Goal: Find specific page/section: Find specific page/section

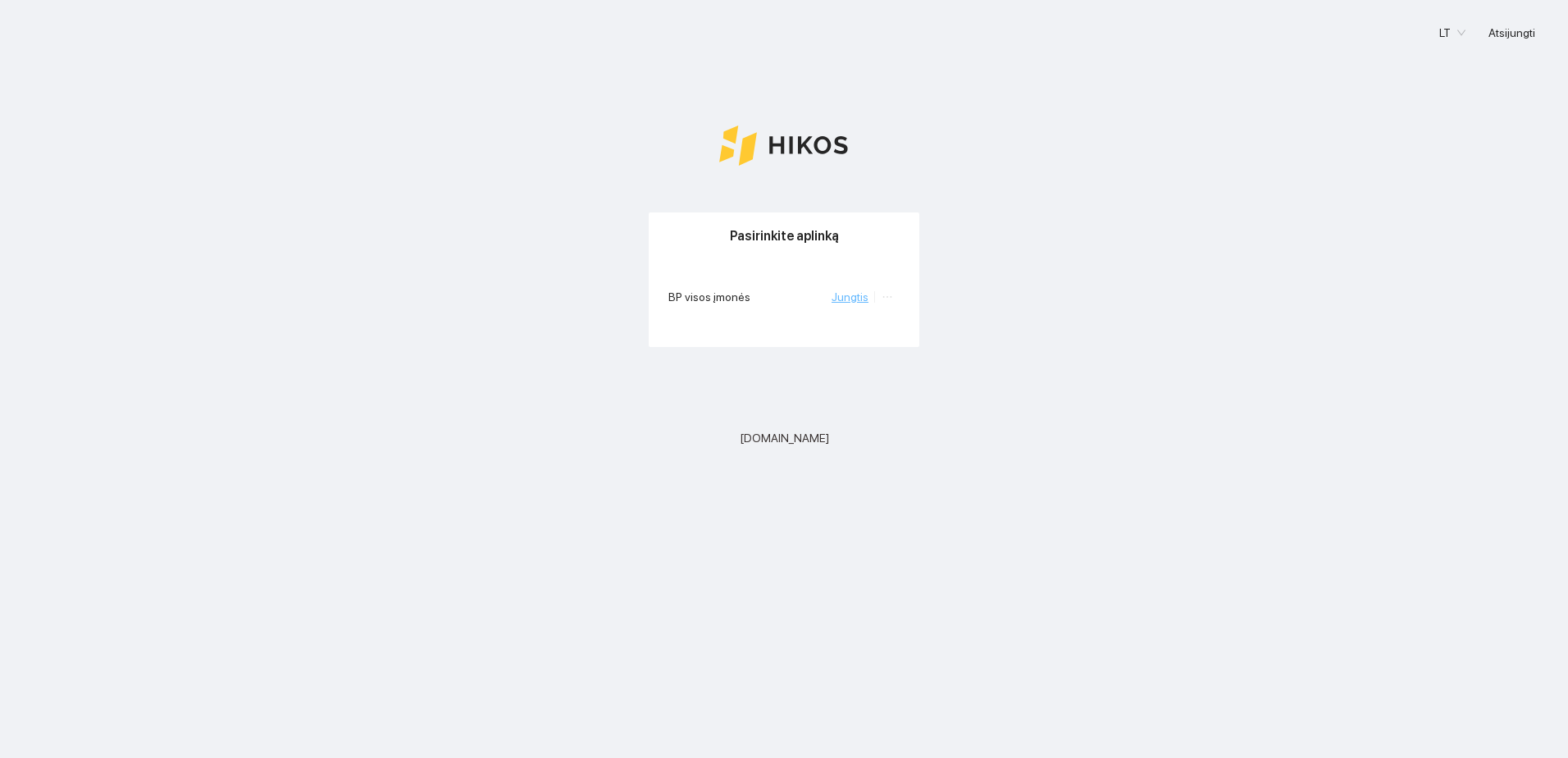
click at [860, 295] on link "Jungtis" at bounding box center [850, 297] width 37 height 13
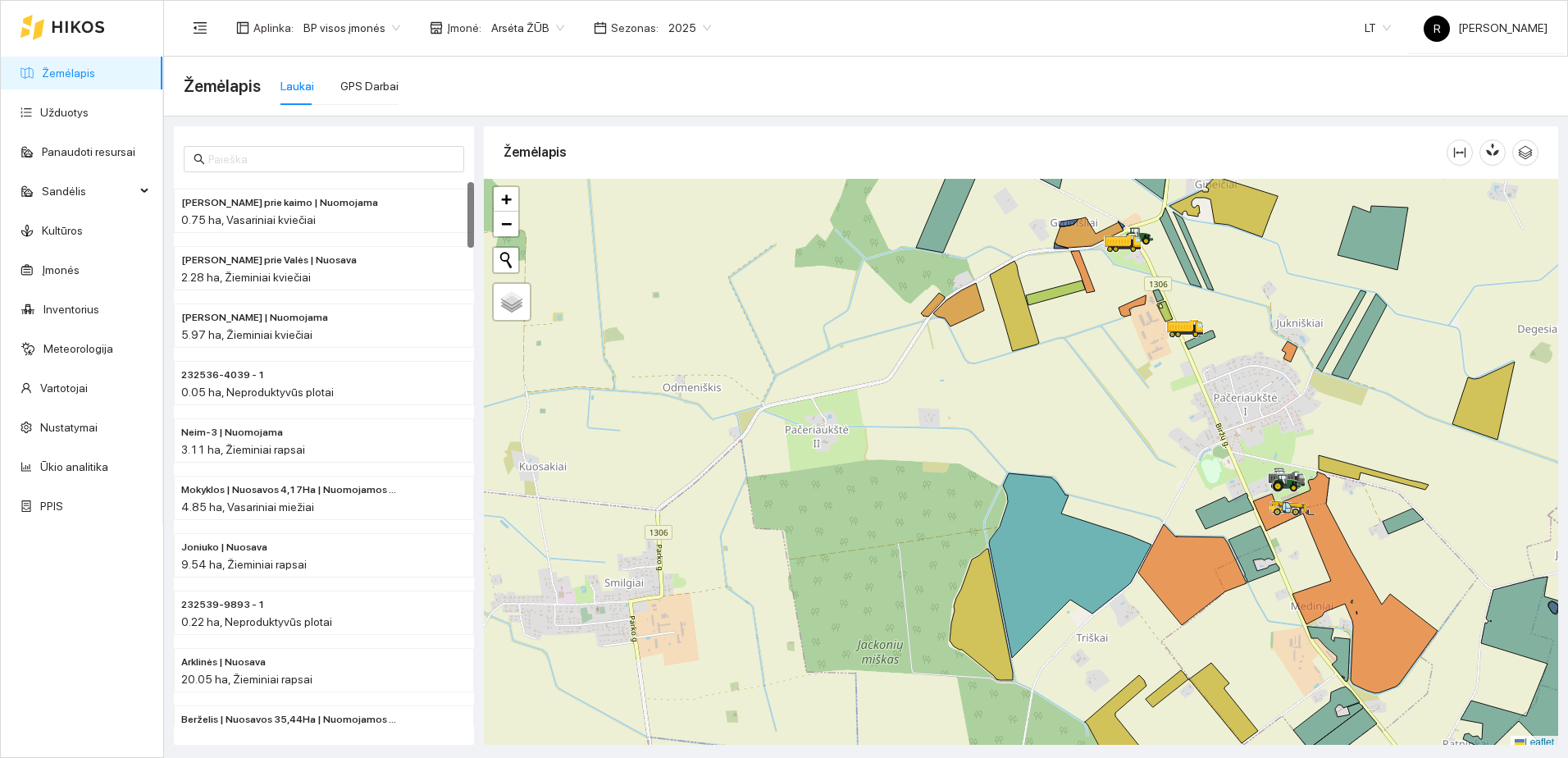
scroll to position [5, 0]
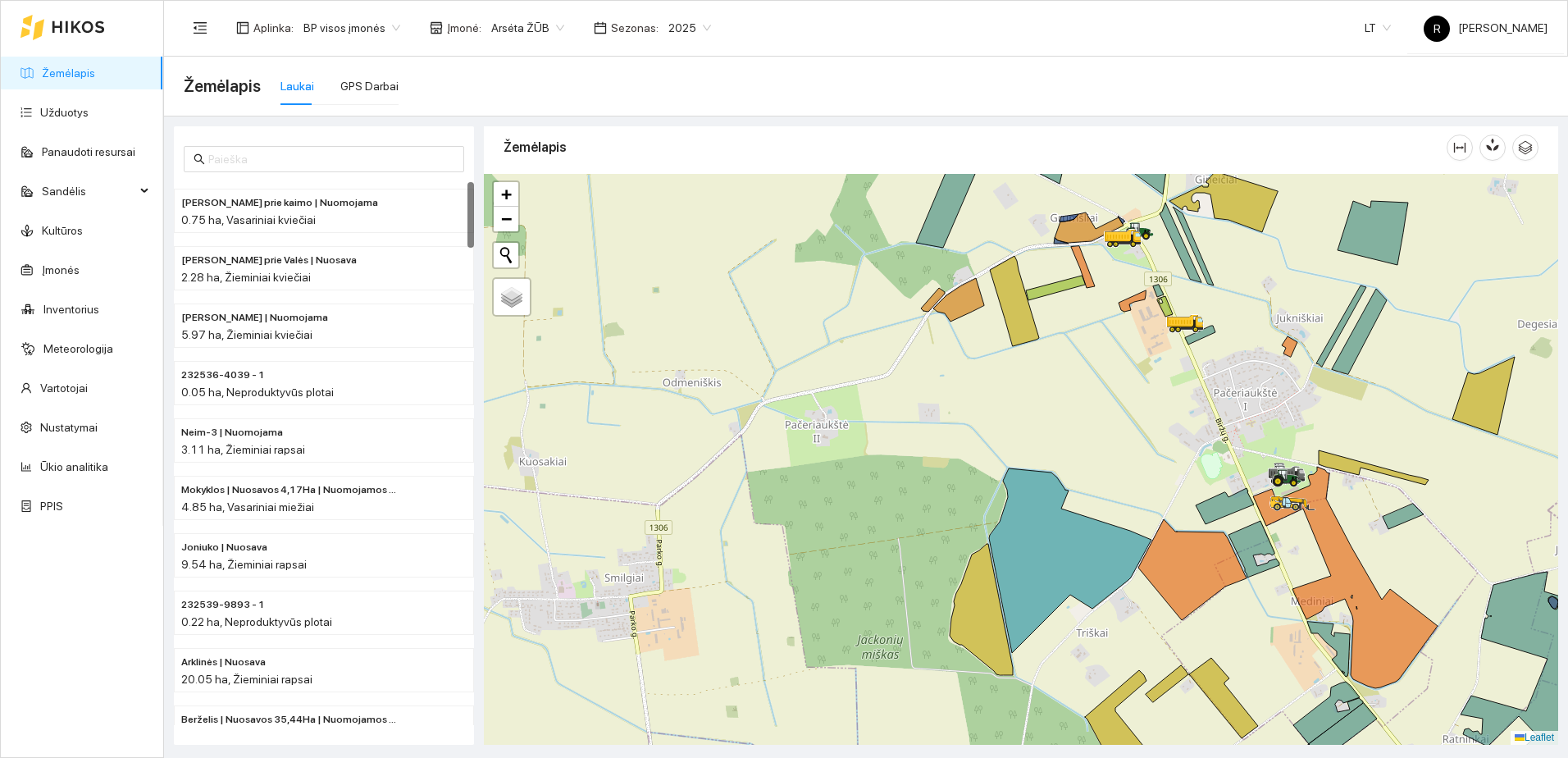
drag, startPoint x: 1074, startPoint y: 304, endPoint x: 989, endPoint y: 593, distance: 301.2
click at [989, 593] on div at bounding box center [1020, 459] width 1074 height 571
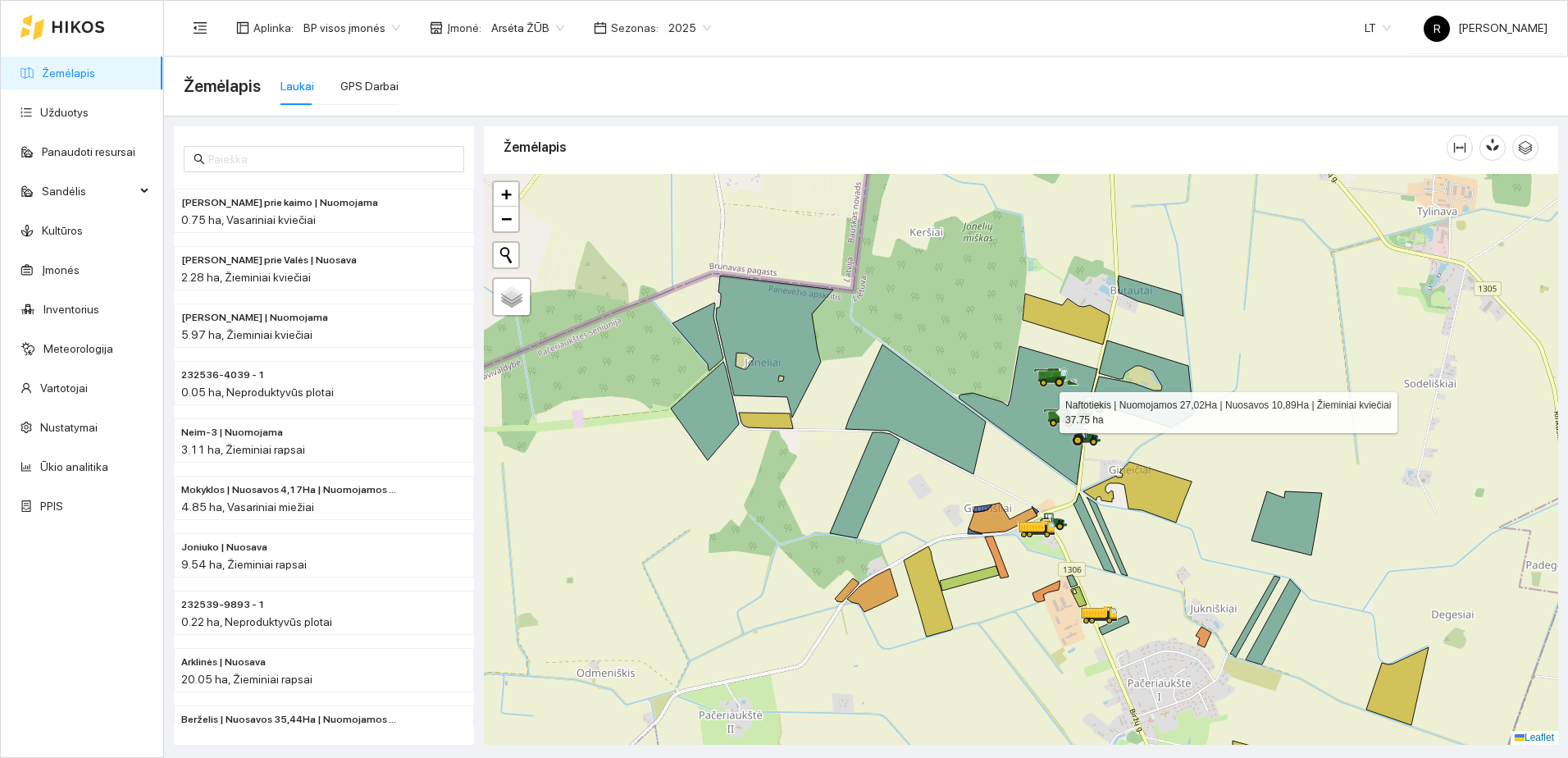
click at [1041, 430] on icon at bounding box center [1027, 415] width 138 height 138
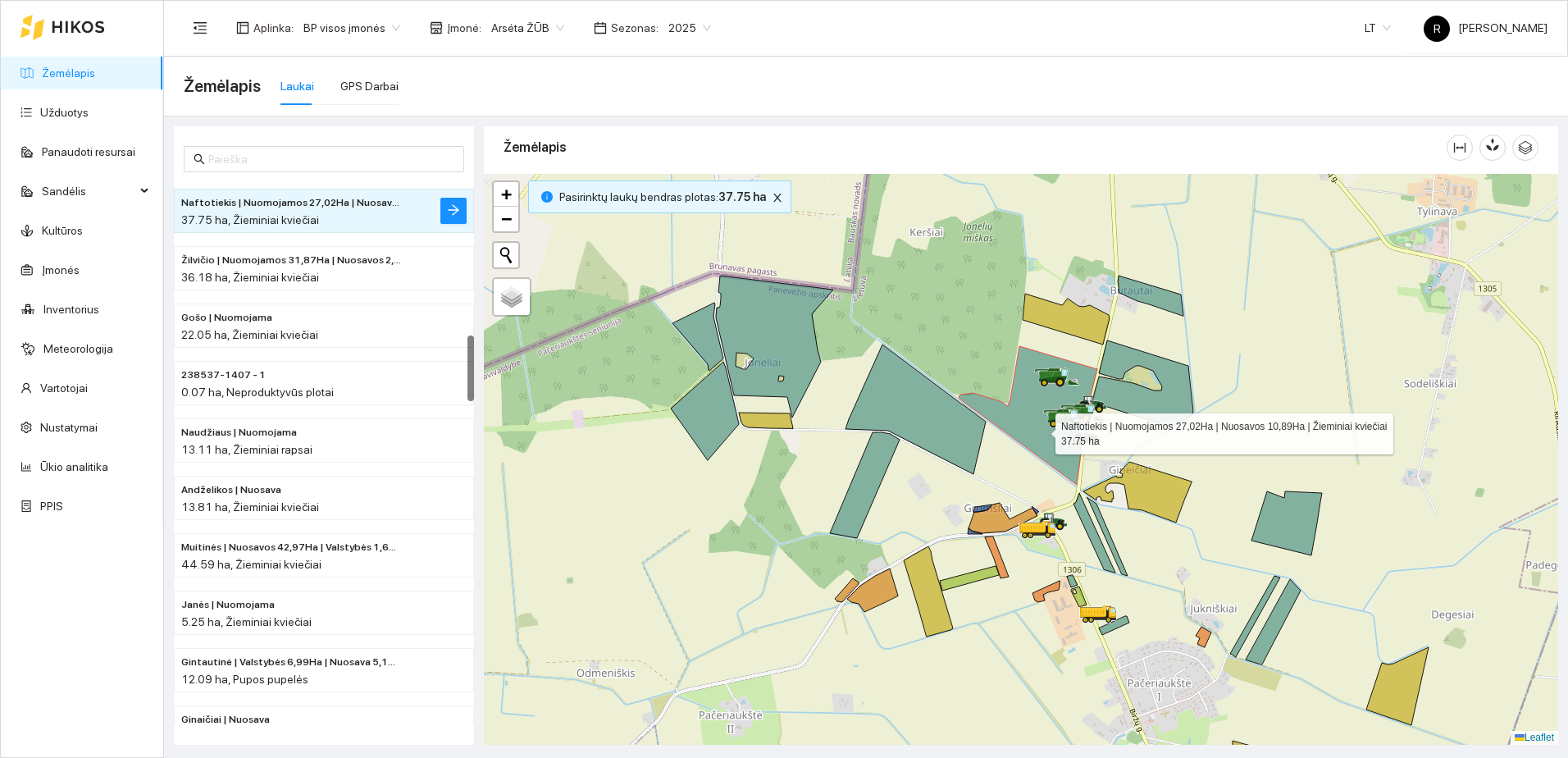
click at [1041, 430] on icon at bounding box center [1027, 415] width 138 height 138
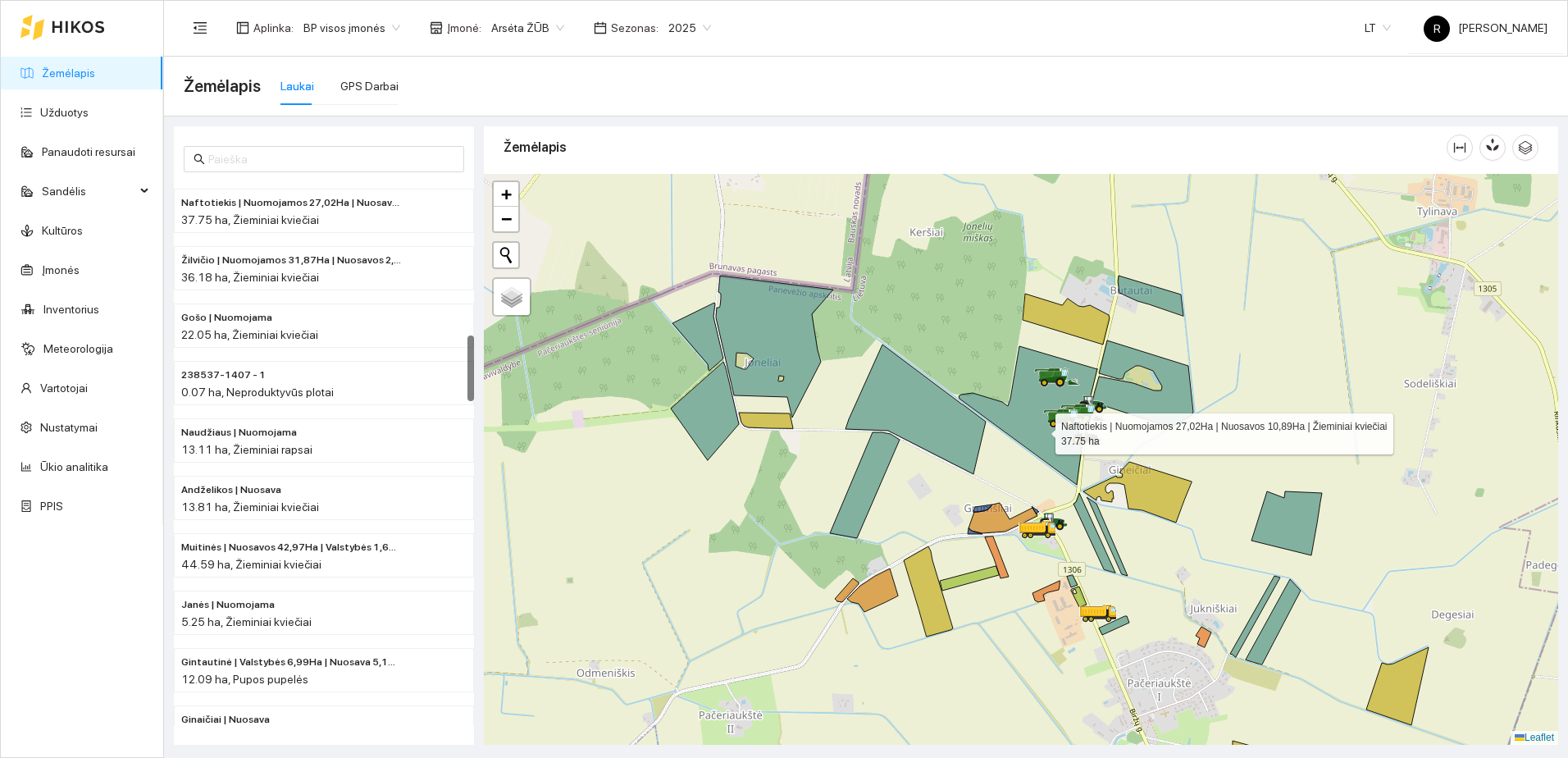
click at [1041, 430] on icon at bounding box center [1027, 415] width 138 height 138
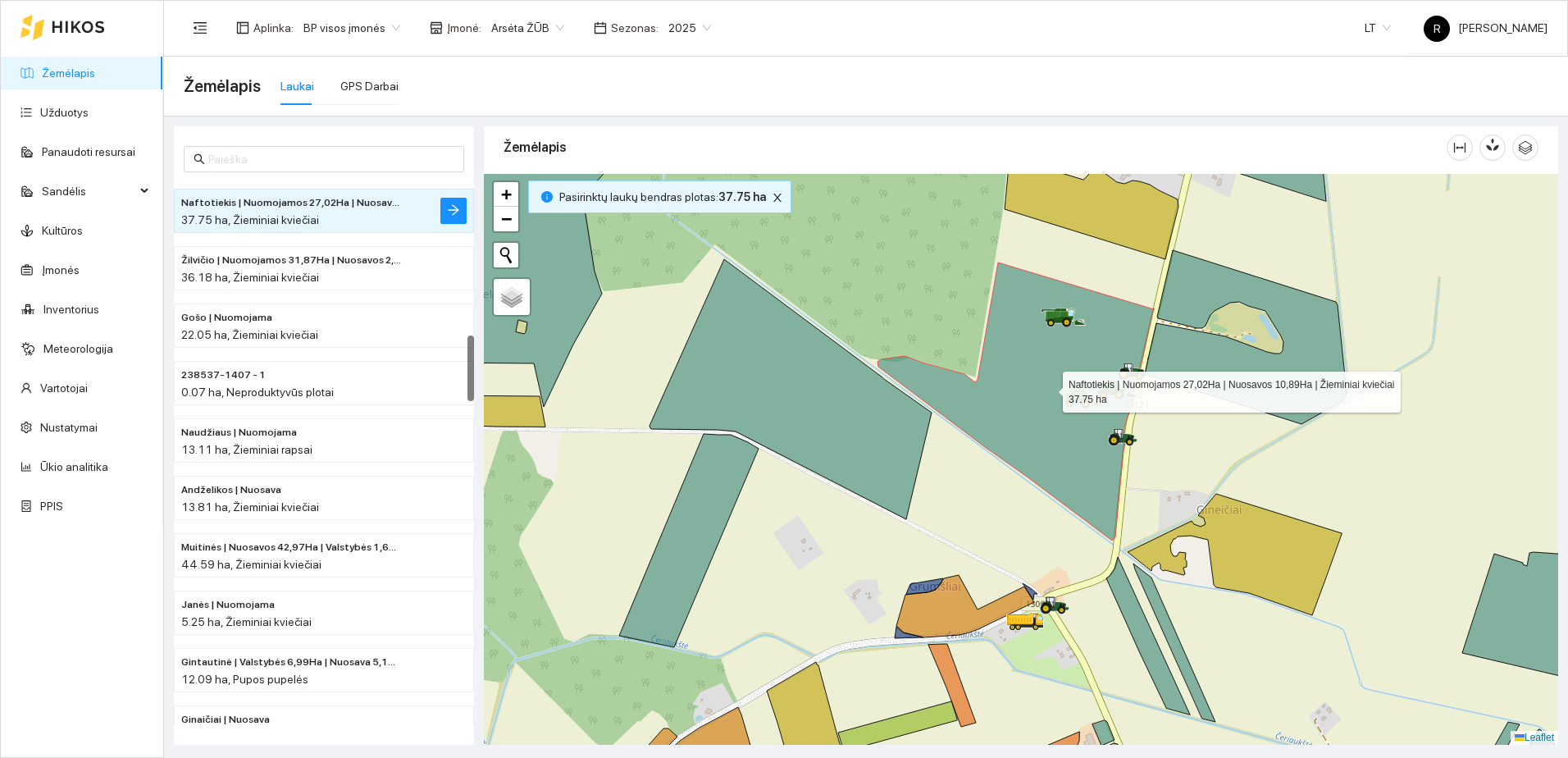
click at [1041, 430] on icon at bounding box center [1016, 402] width 277 height 278
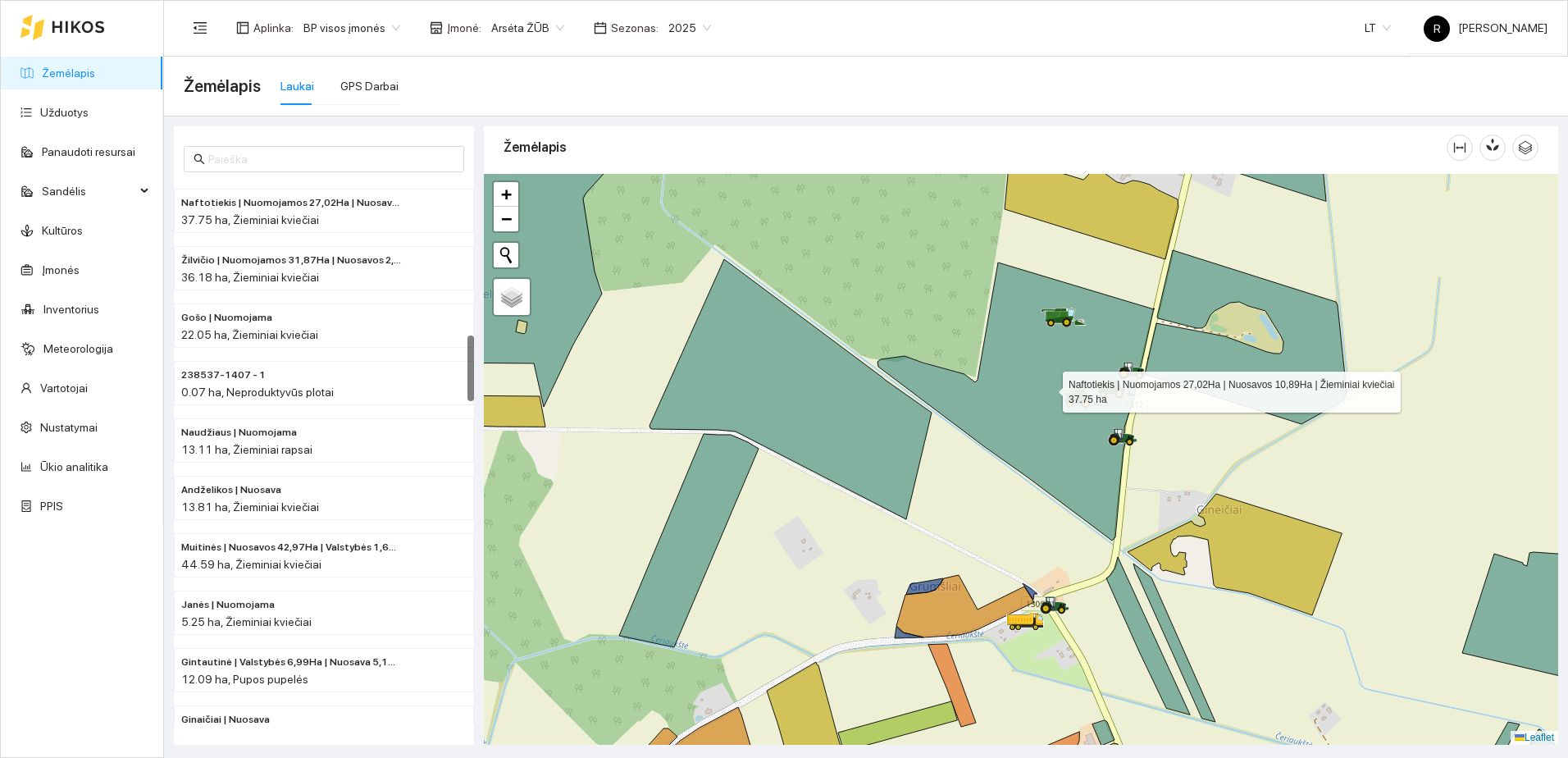
click at [1041, 430] on icon at bounding box center [1016, 402] width 277 height 278
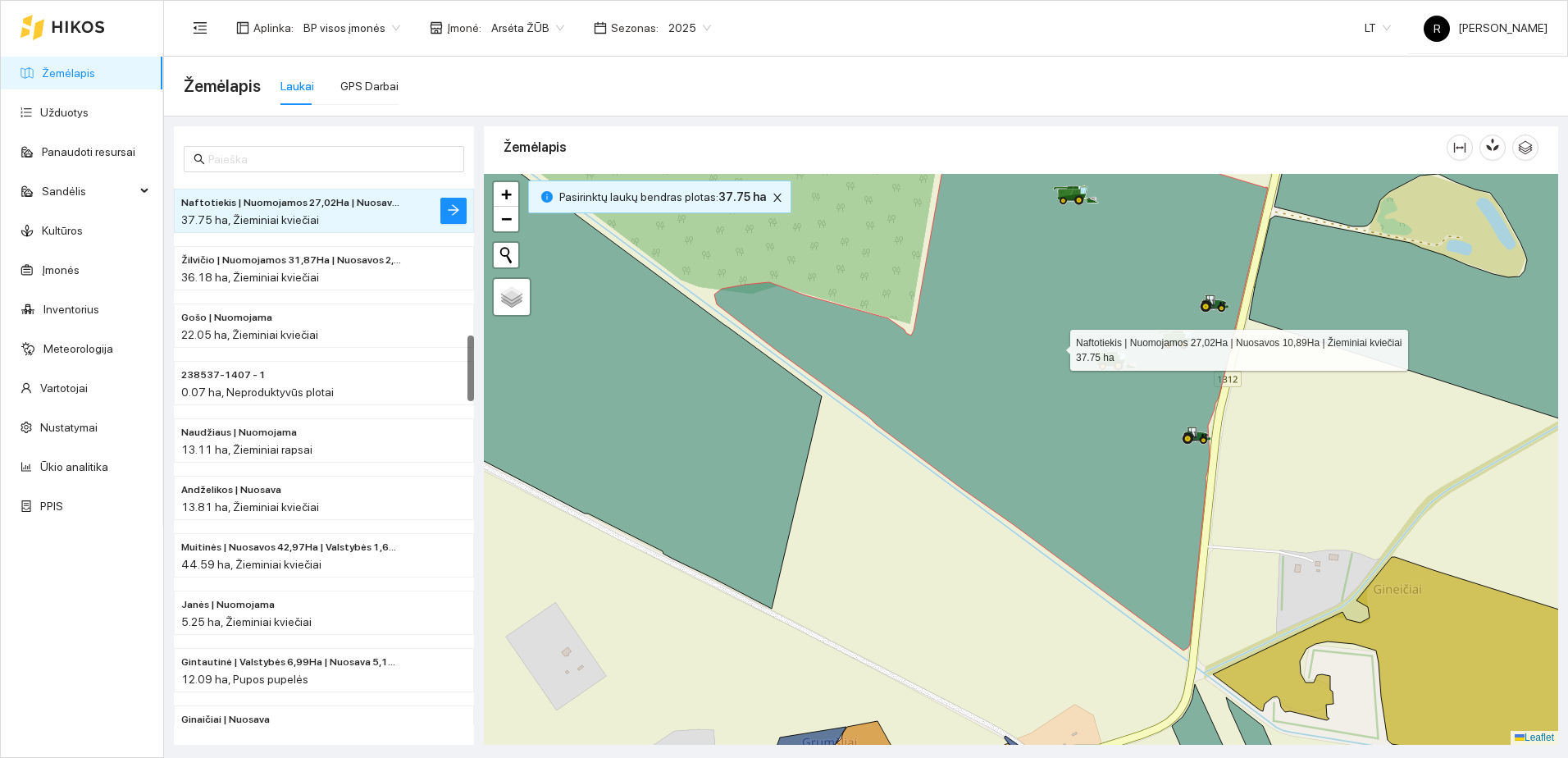
drag, startPoint x: 1041, startPoint y: 430, endPoint x: 945, endPoint y: 400, distance: 100.6
click at [945, 400] on icon at bounding box center [991, 383] width 553 height 535
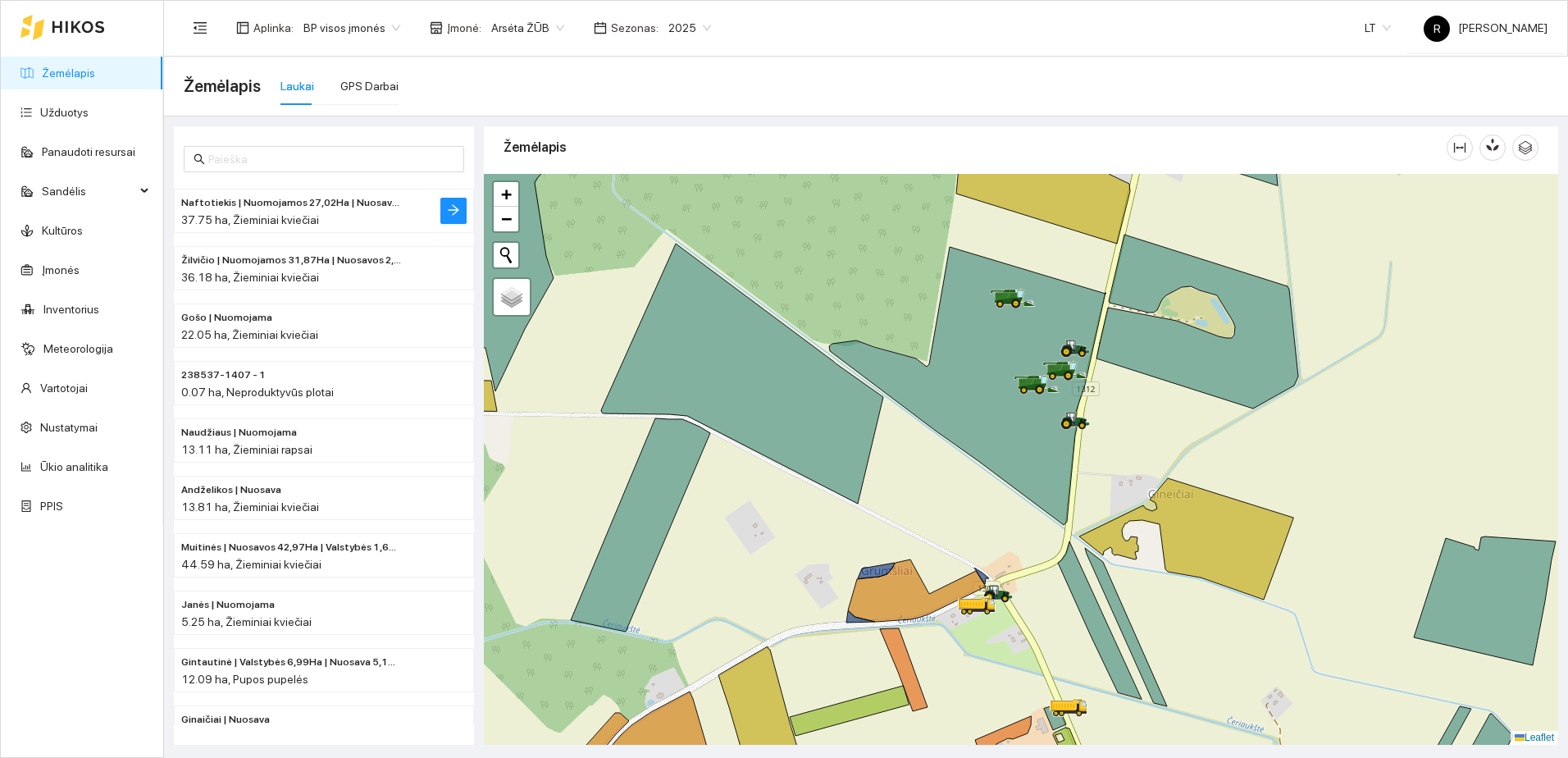
click at [274, 207] on span "Naftotiekis | Nuomojamos 27,02Ha | Nuosavos 10,89Ha" at bounding box center [291, 203] width 220 height 16
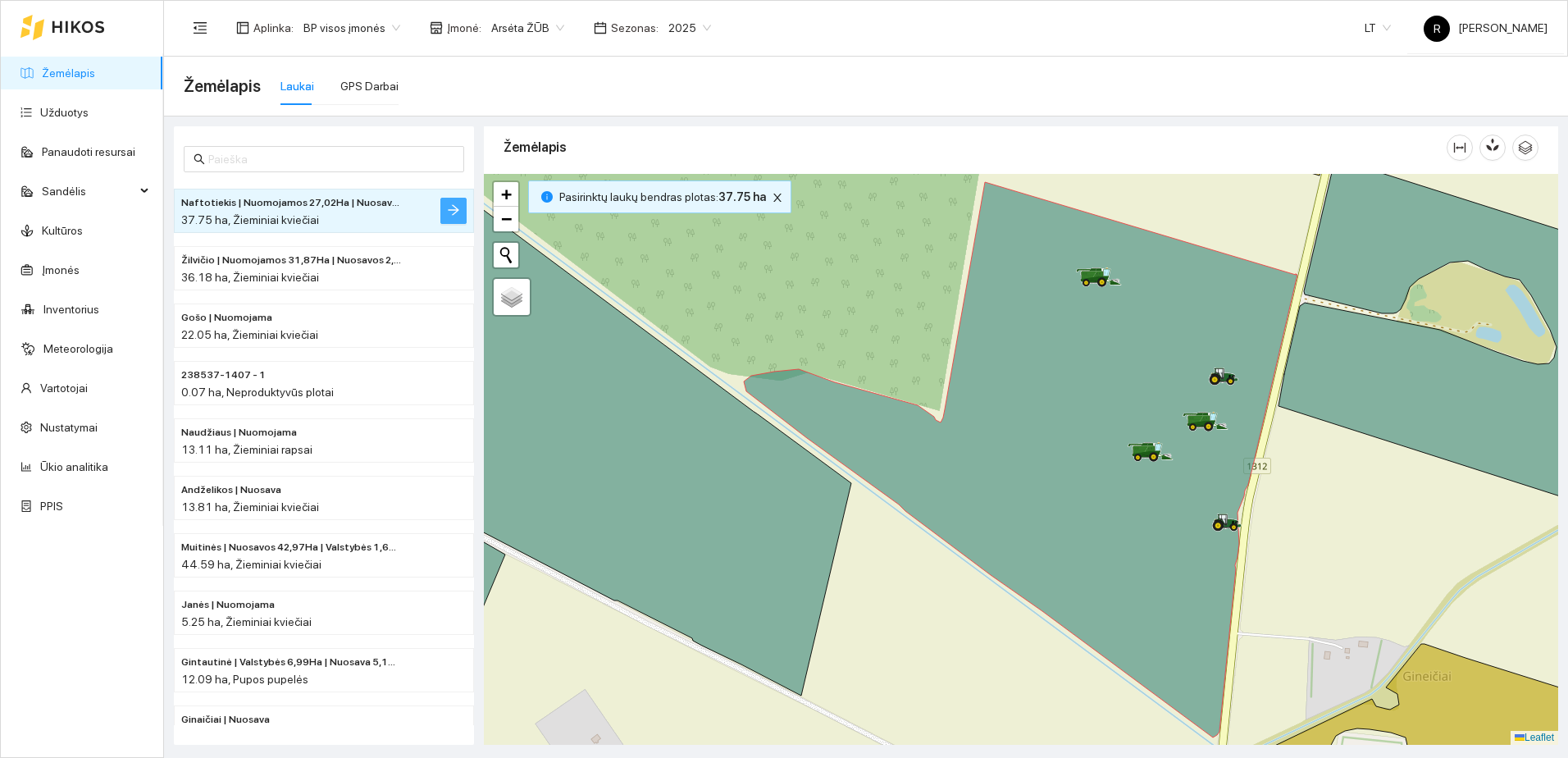
click at [463, 210] on button "button" at bounding box center [453, 210] width 26 height 26
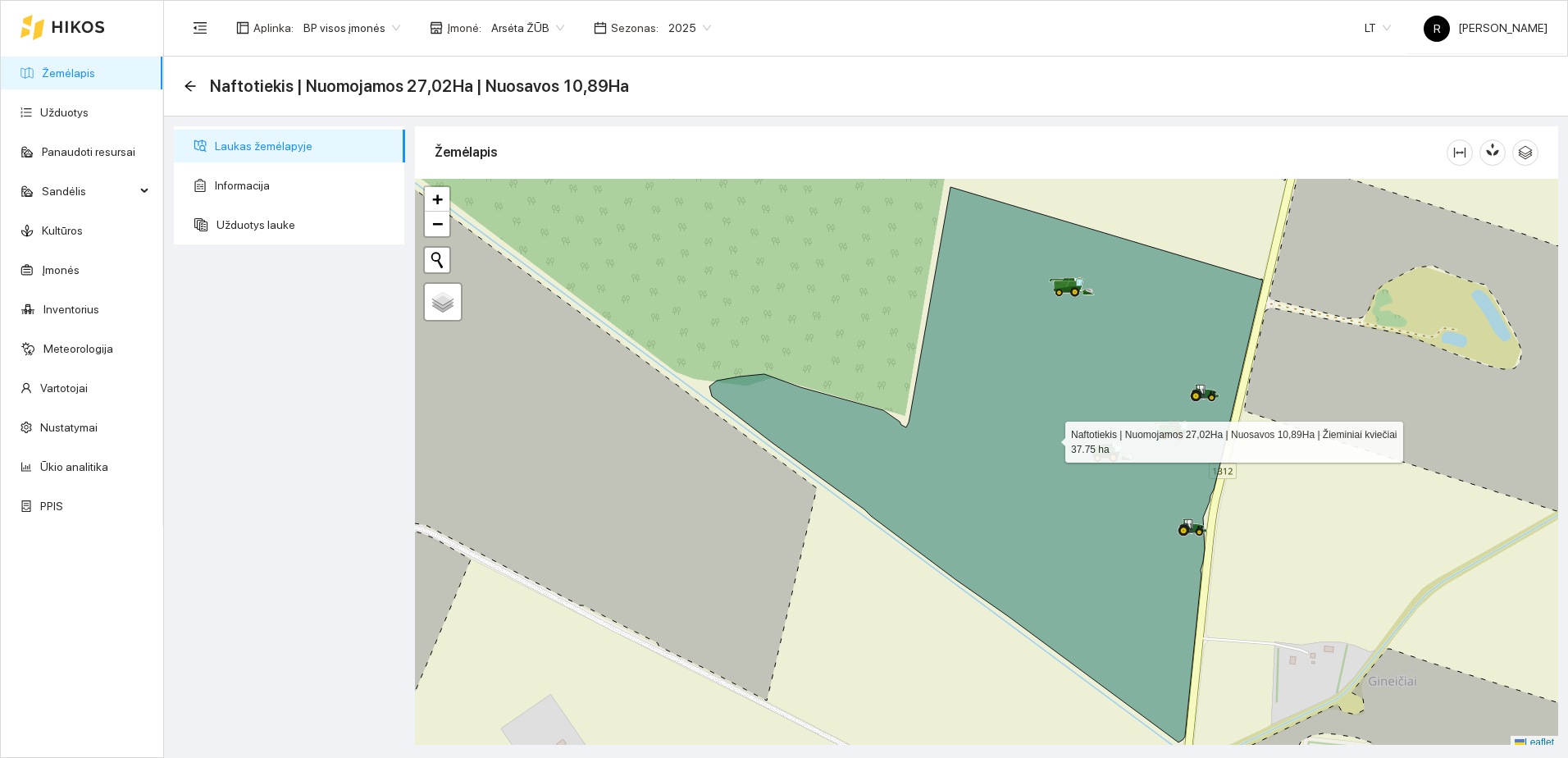
click at [965, 433] on icon at bounding box center [986, 465] width 553 height 555
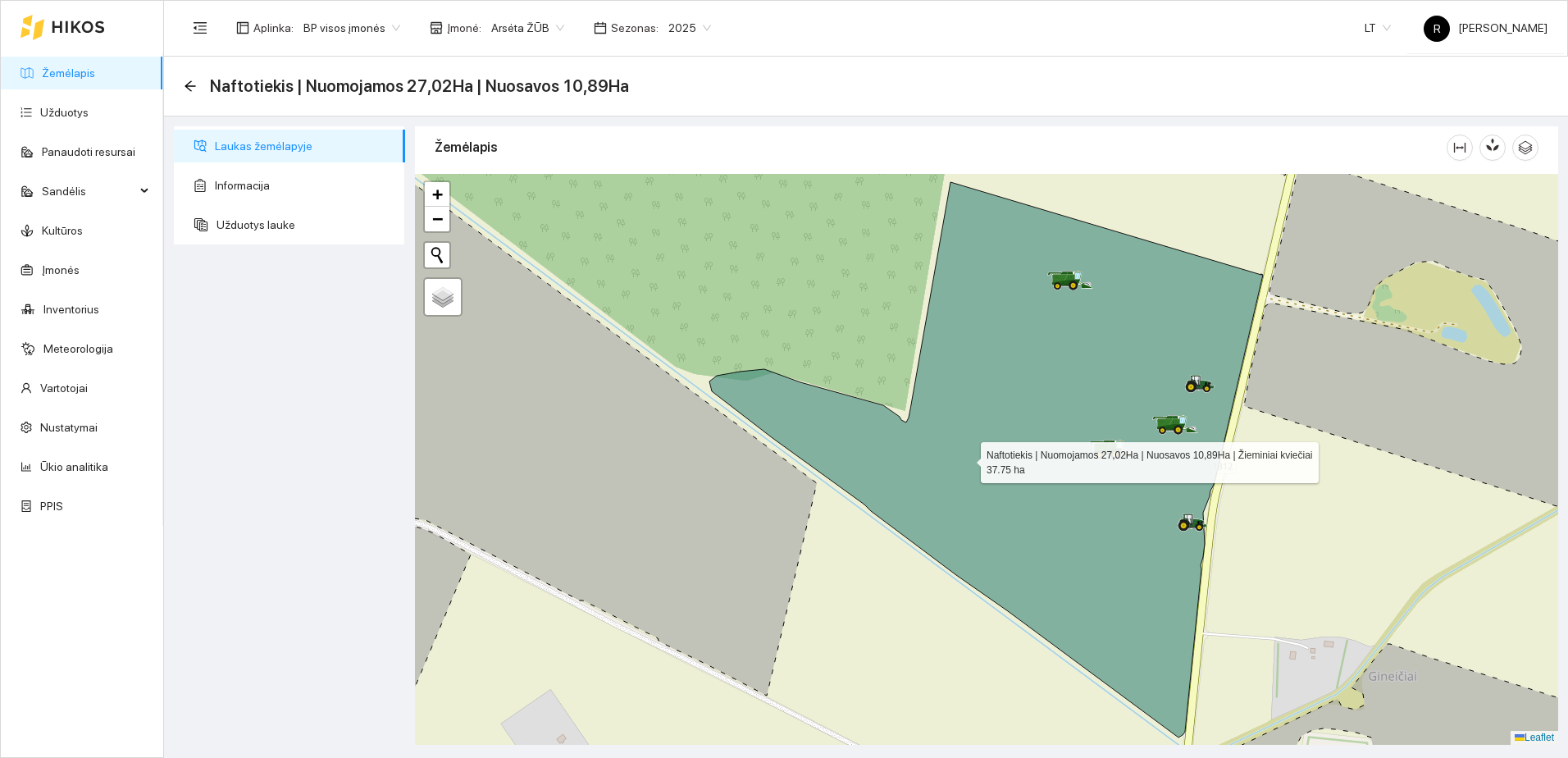
click at [966, 459] on icon at bounding box center [986, 459] width 553 height 555
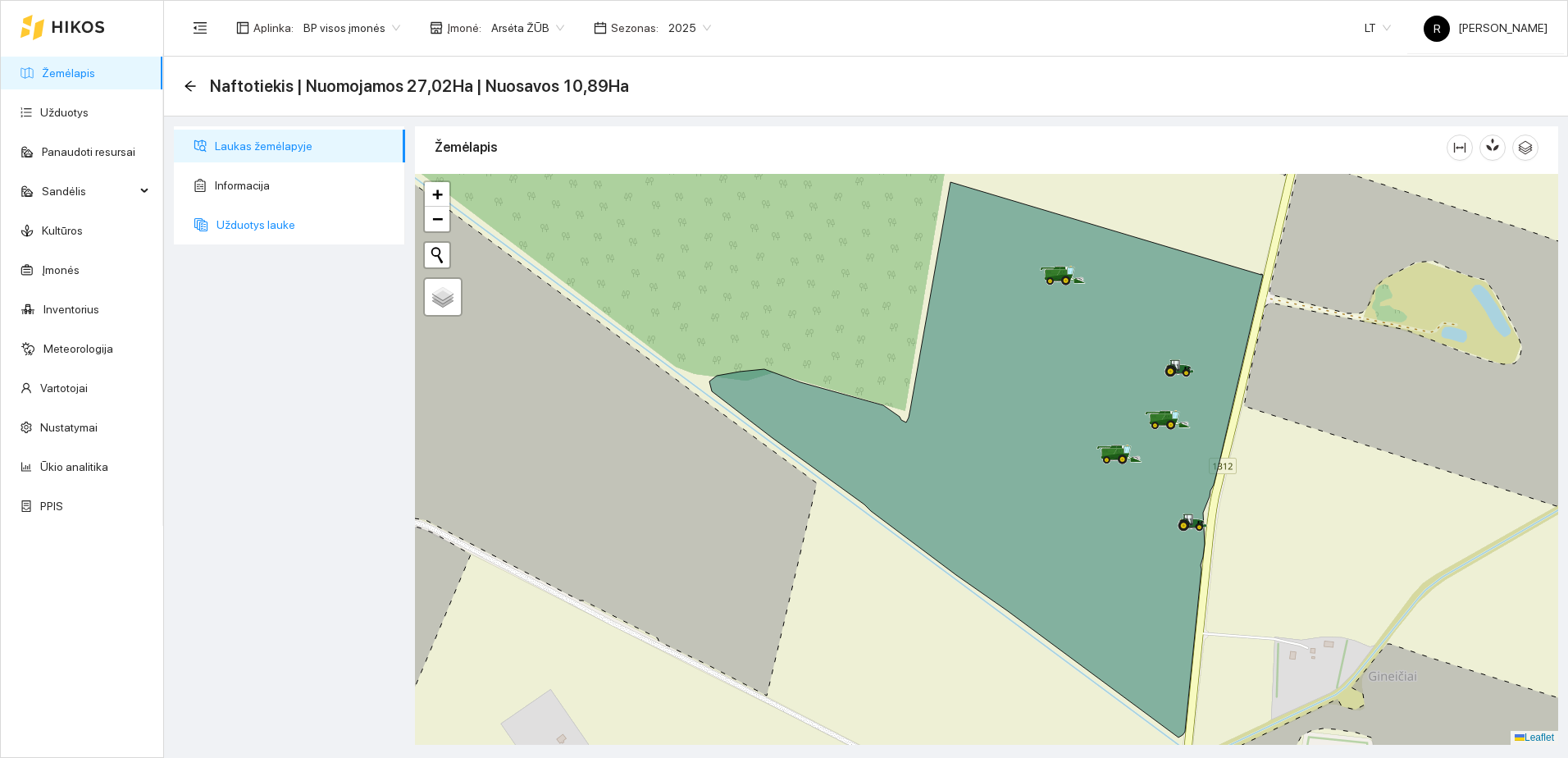
click at [262, 221] on span "Užduotys lauke" at bounding box center [304, 224] width 175 height 33
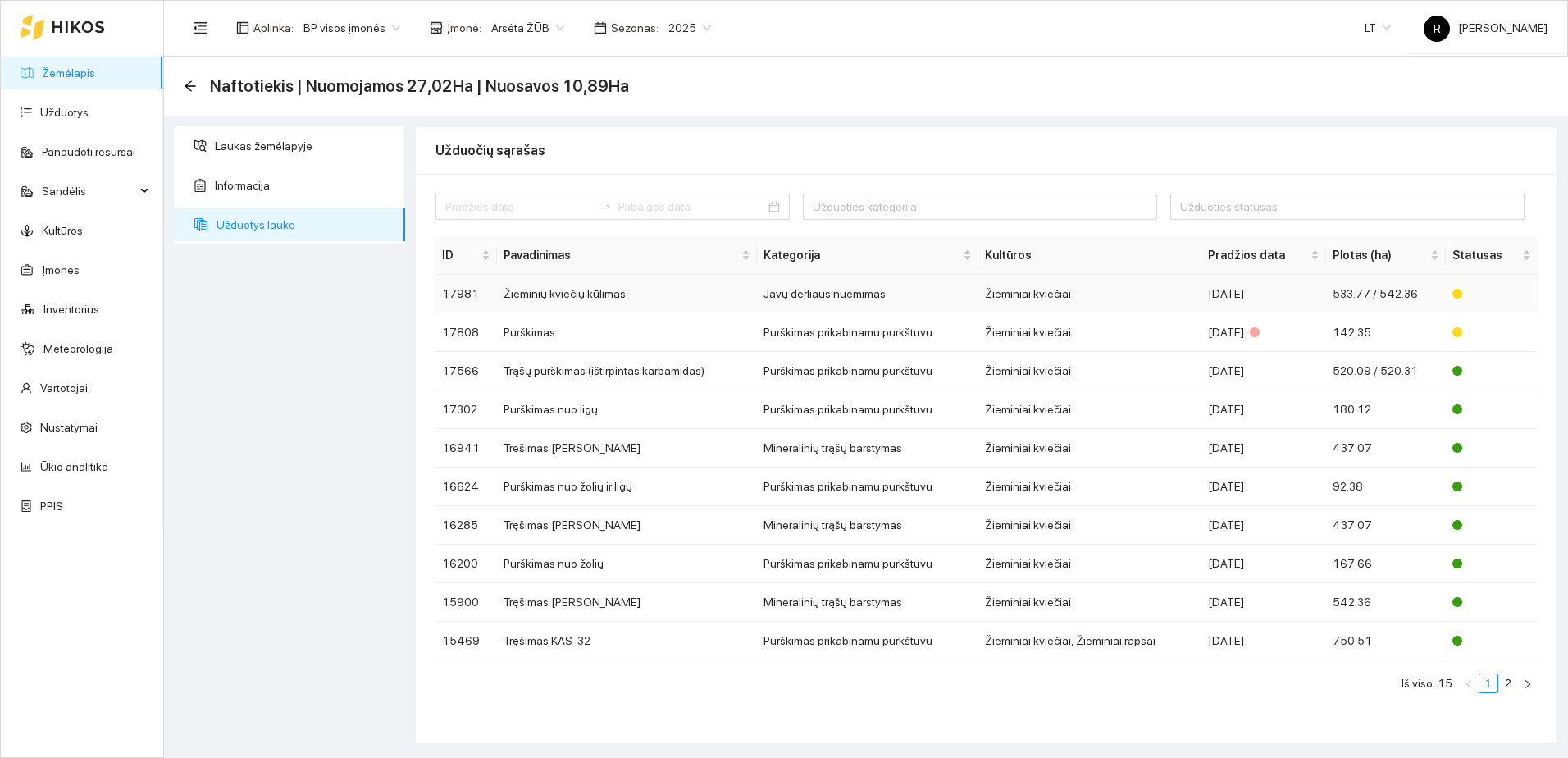
click at [606, 288] on td "Žieminių kviečių kūlimas" at bounding box center [627, 294] width 260 height 39
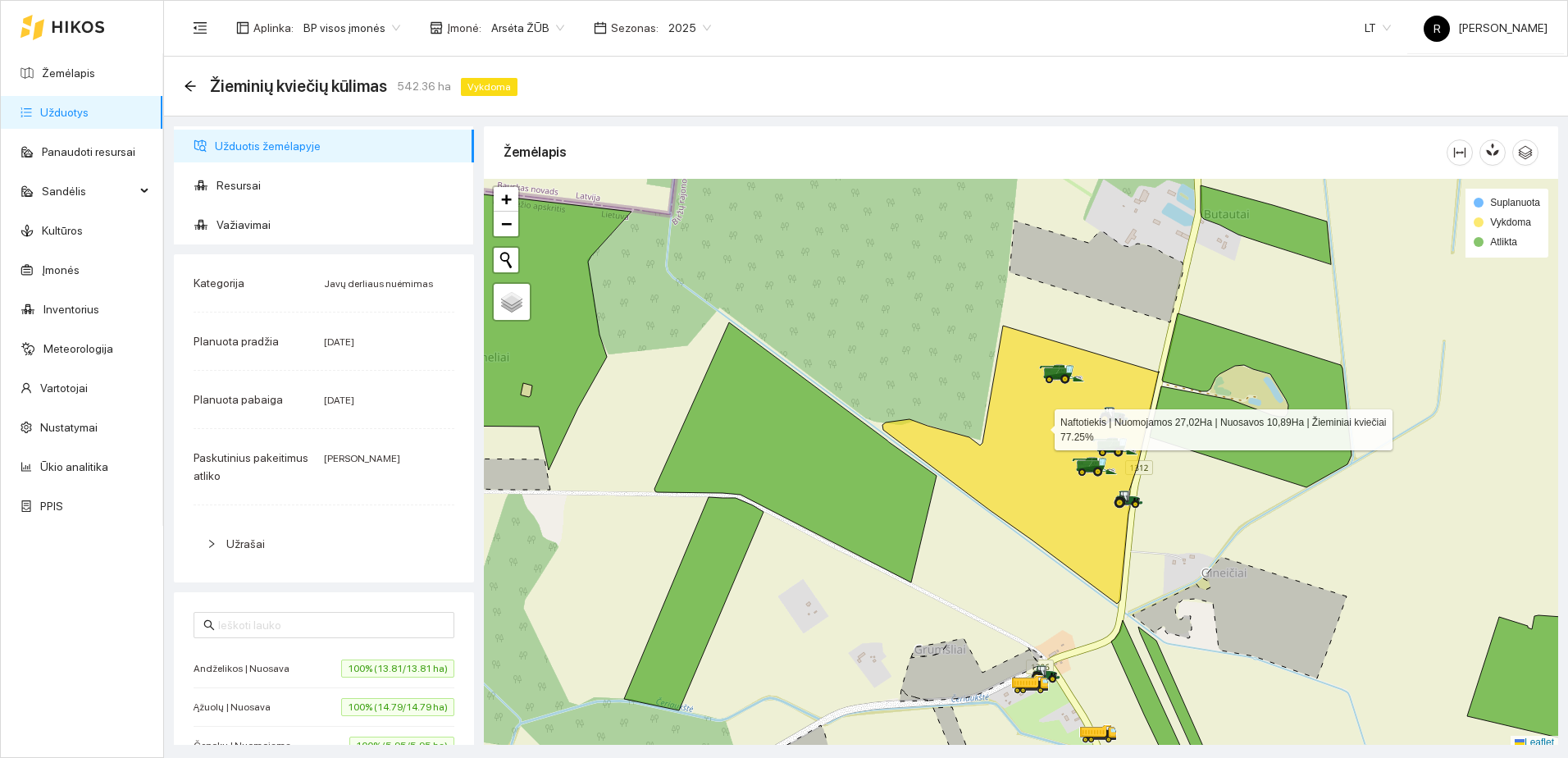
click at [1035, 427] on icon at bounding box center [1020, 465] width 277 height 278
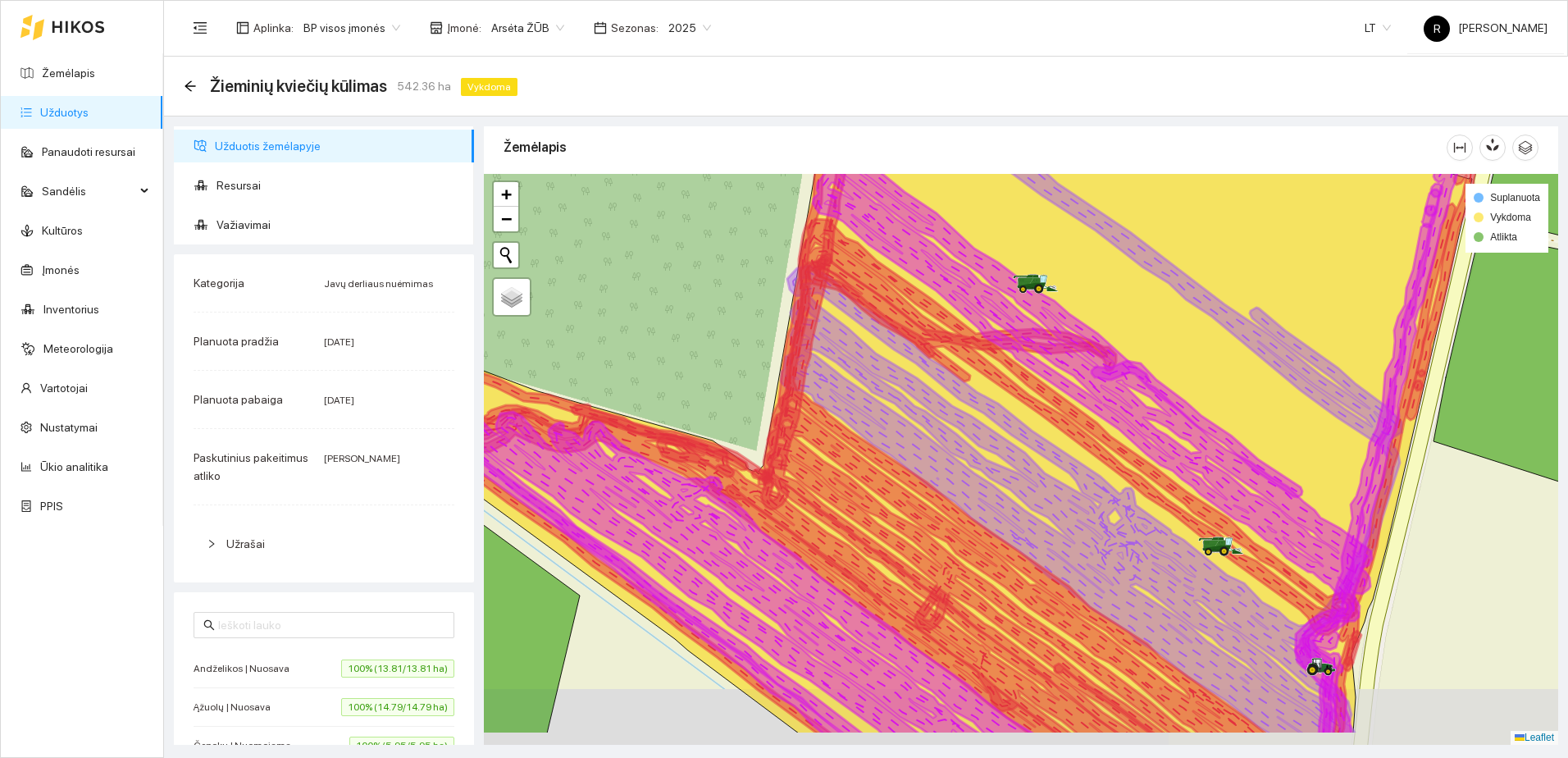
drag, startPoint x: 1139, startPoint y: 498, endPoint x: 1120, endPoint y: 429, distance: 71.6
click at [1120, 429] on icon at bounding box center [878, 440] width 989 height 589
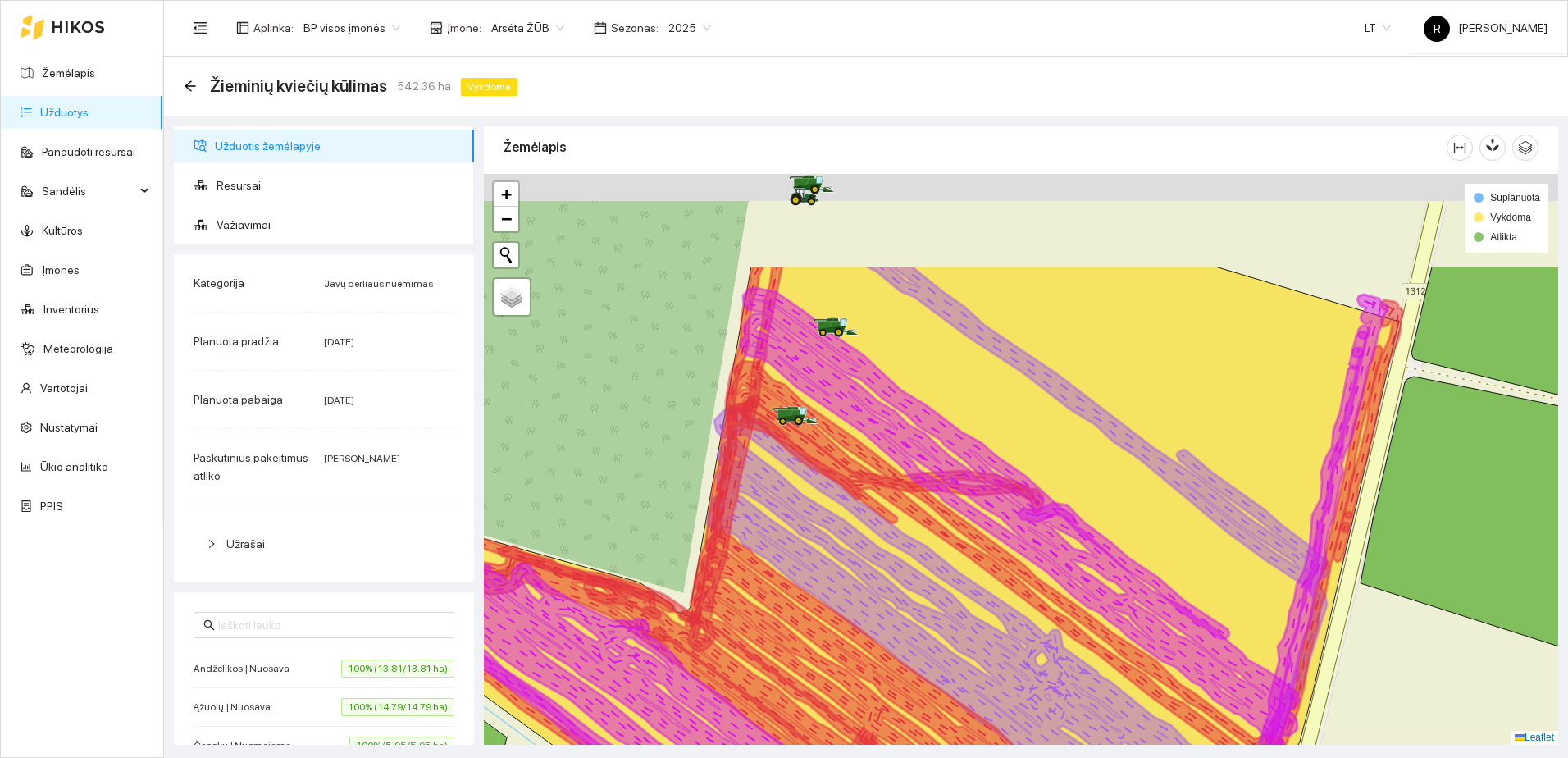
drag, startPoint x: 968, startPoint y: 277, endPoint x: 937, endPoint y: 480, distance: 205.4
click at [937, 479] on icon at bounding box center [821, 620] width 955 height 667
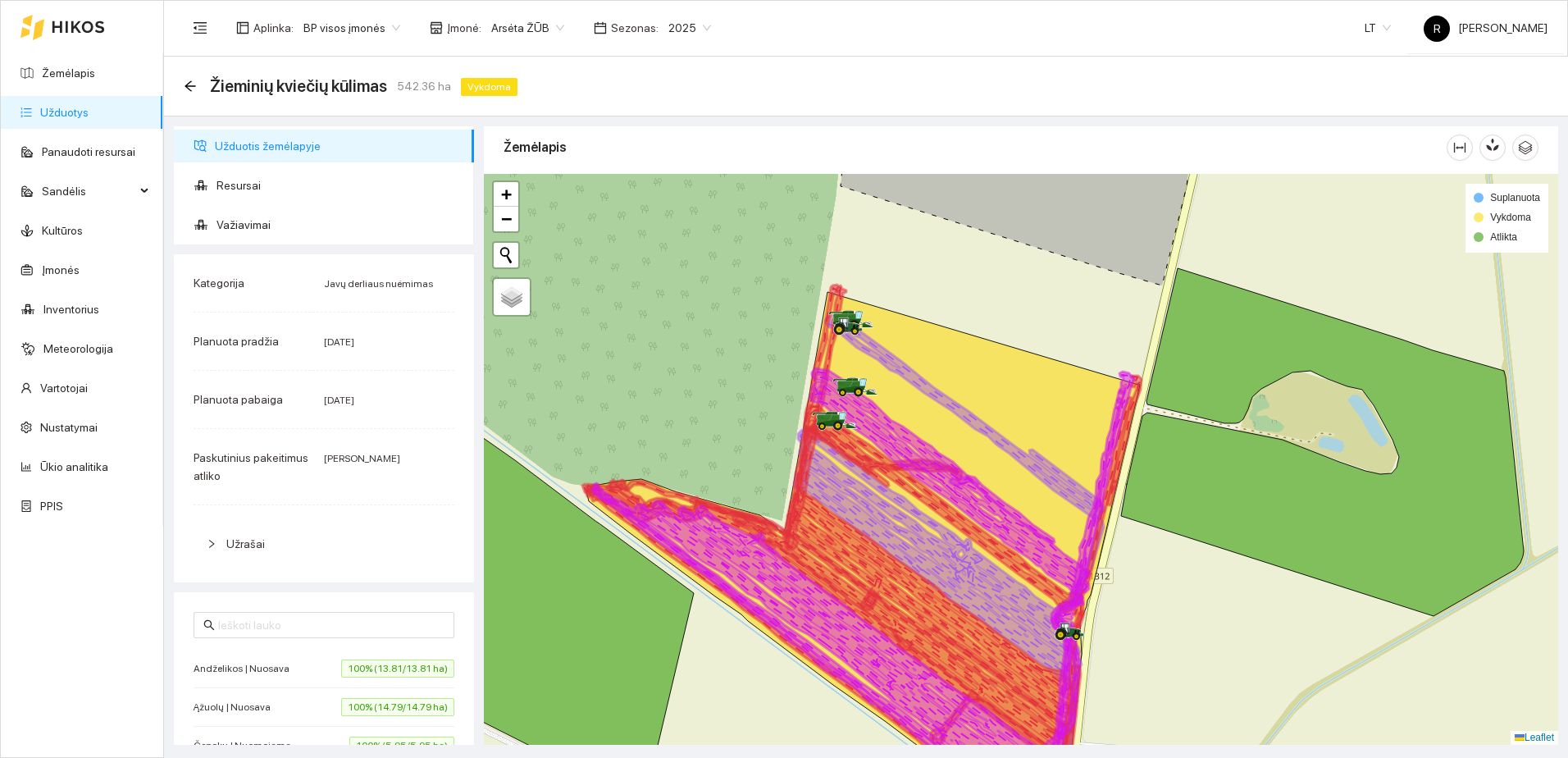
drag, startPoint x: 916, startPoint y: 568, endPoint x: 893, endPoint y: 508, distance: 64.3
click at [893, 509] on icon at bounding box center [949, 531] width 311 height 432
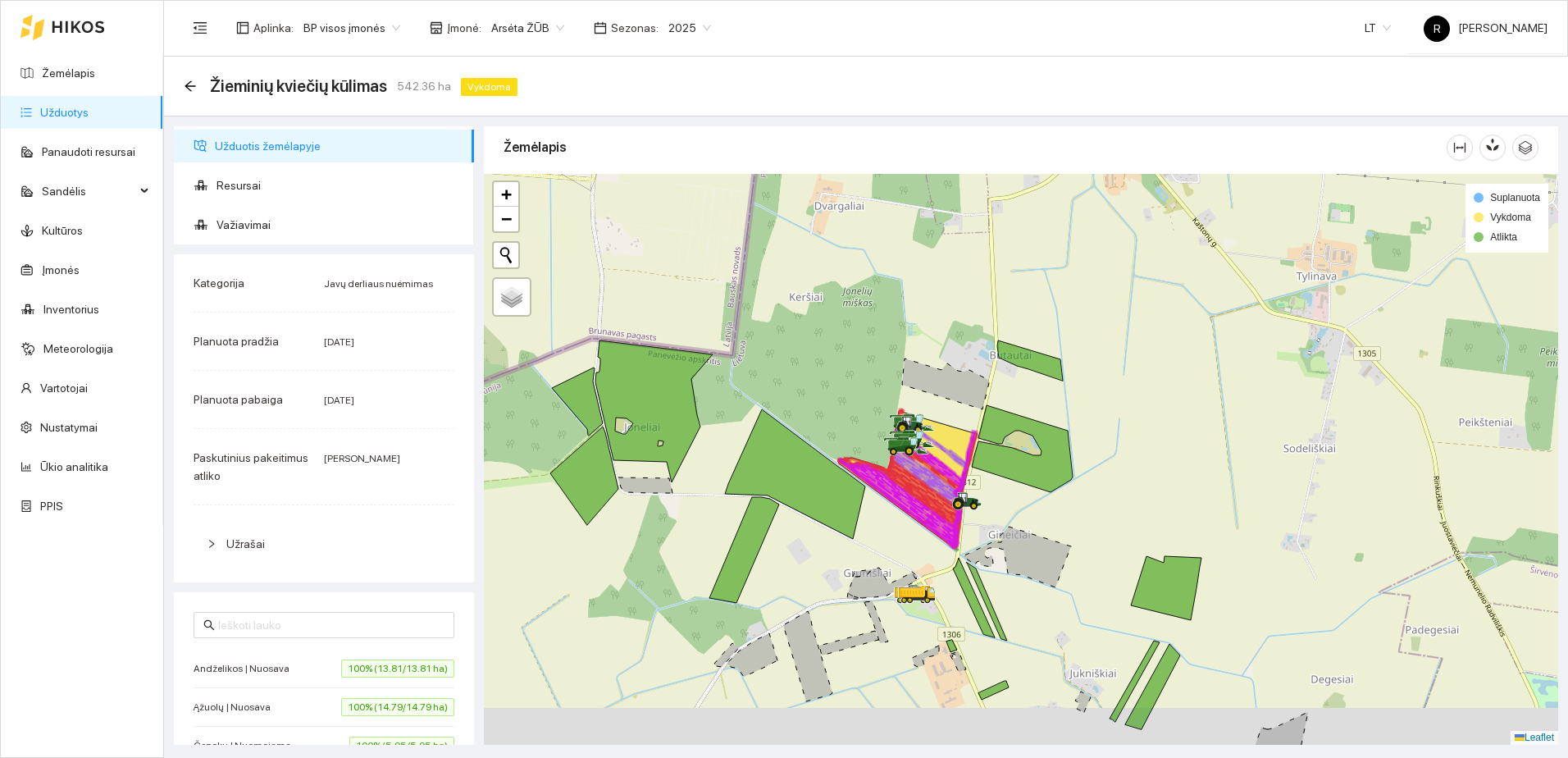
drag, startPoint x: 937, startPoint y: 568, endPoint x: 895, endPoint y: 392, distance: 180.9
click at [903, 430] on icon at bounding box center [903, 489] width 124 height 117
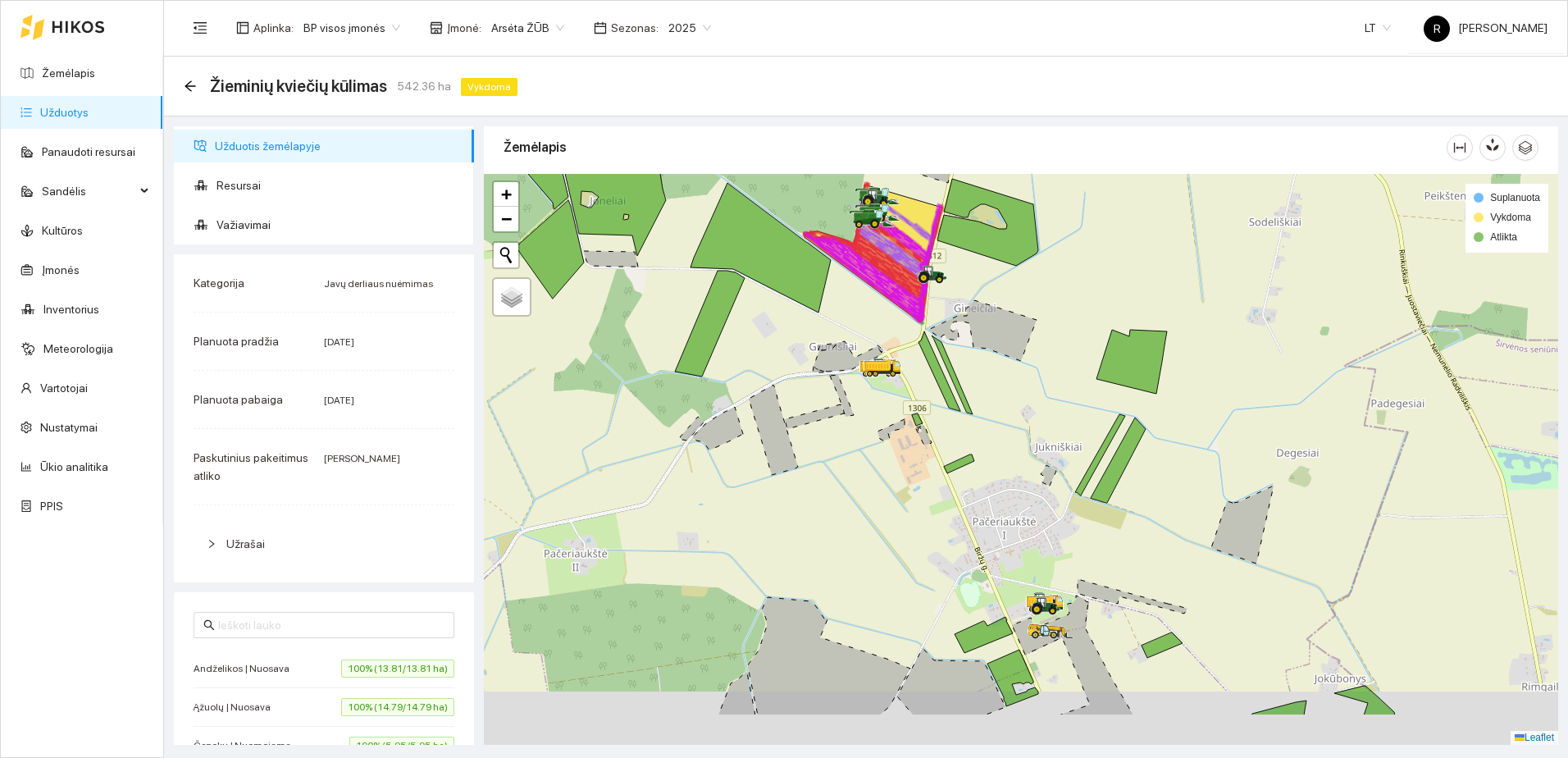
drag, startPoint x: 952, startPoint y: 580, endPoint x: 943, endPoint y: 402, distance: 178.2
click at [948, 423] on div at bounding box center [1020, 459] width 1074 height 571
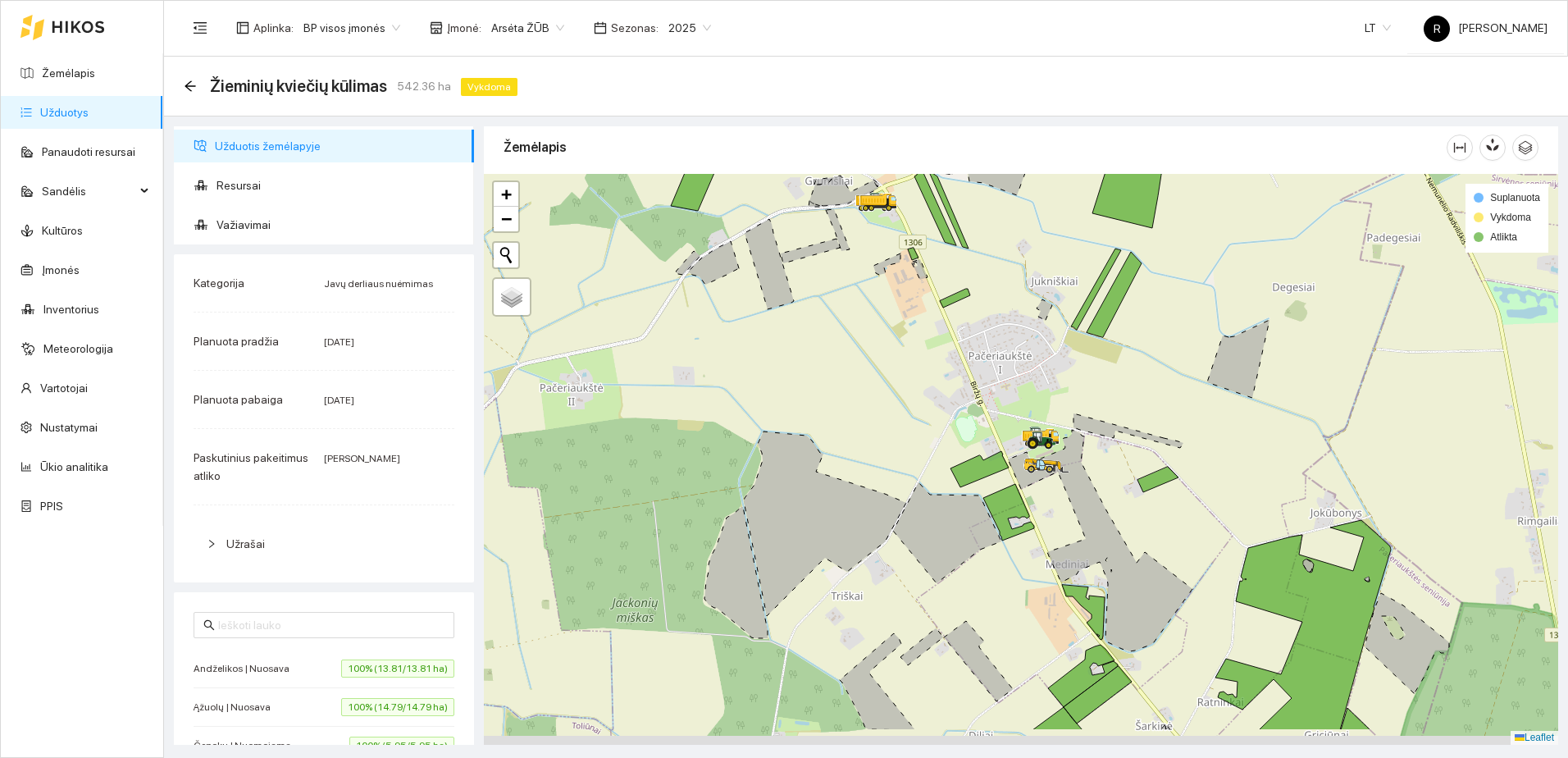
drag, startPoint x: 875, startPoint y: 602, endPoint x: 859, endPoint y: 413, distance: 189.7
click at [859, 431] on icon at bounding box center [825, 523] width 163 height 184
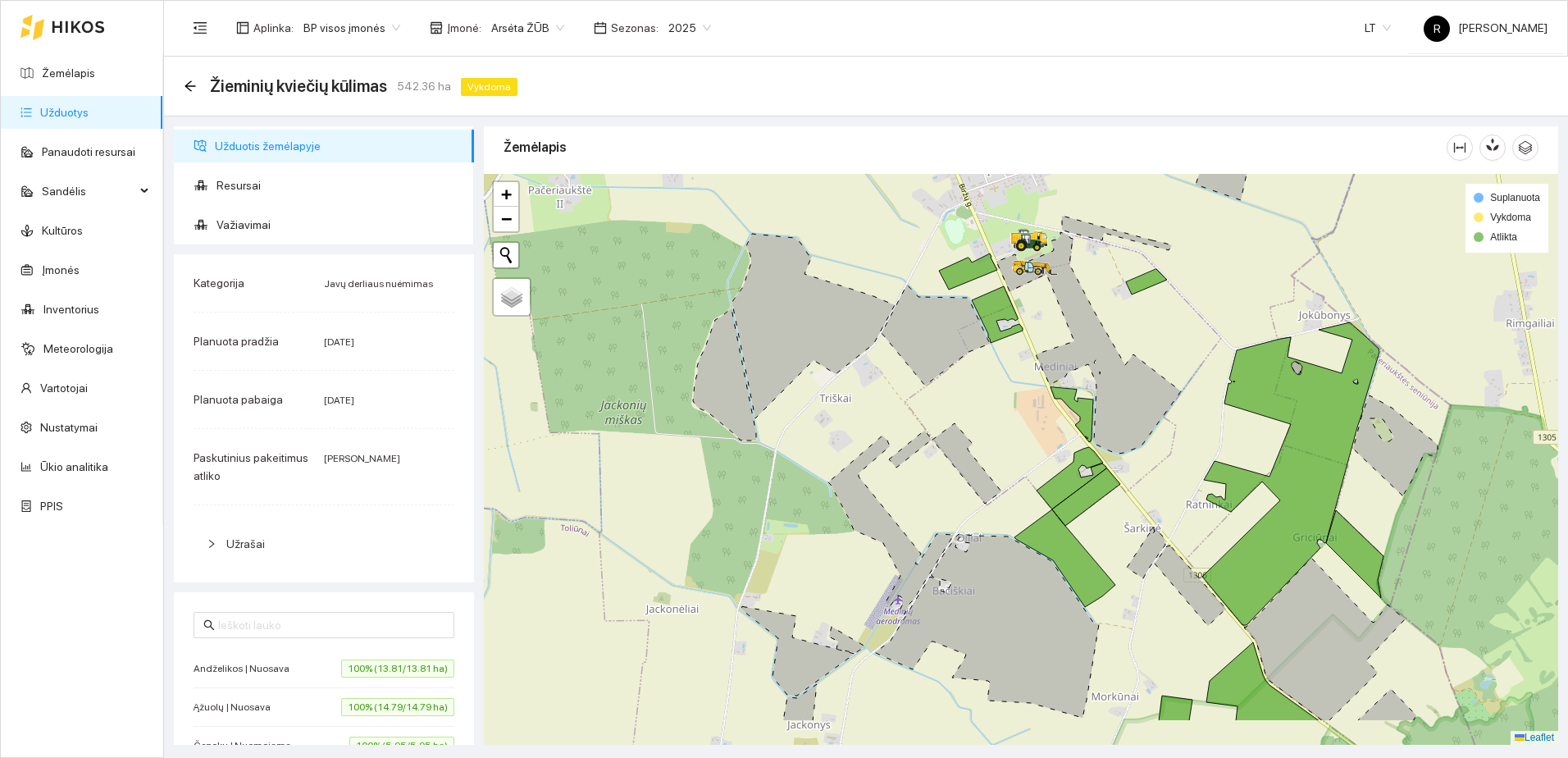
drag, startPoint x: 1015, startPoint y: 529, endPoint x: 1003, endPoint y: 475, distance: 55.3
click at [1003, 475] on div at bounding box center [1020, 459] width 1074 height 571
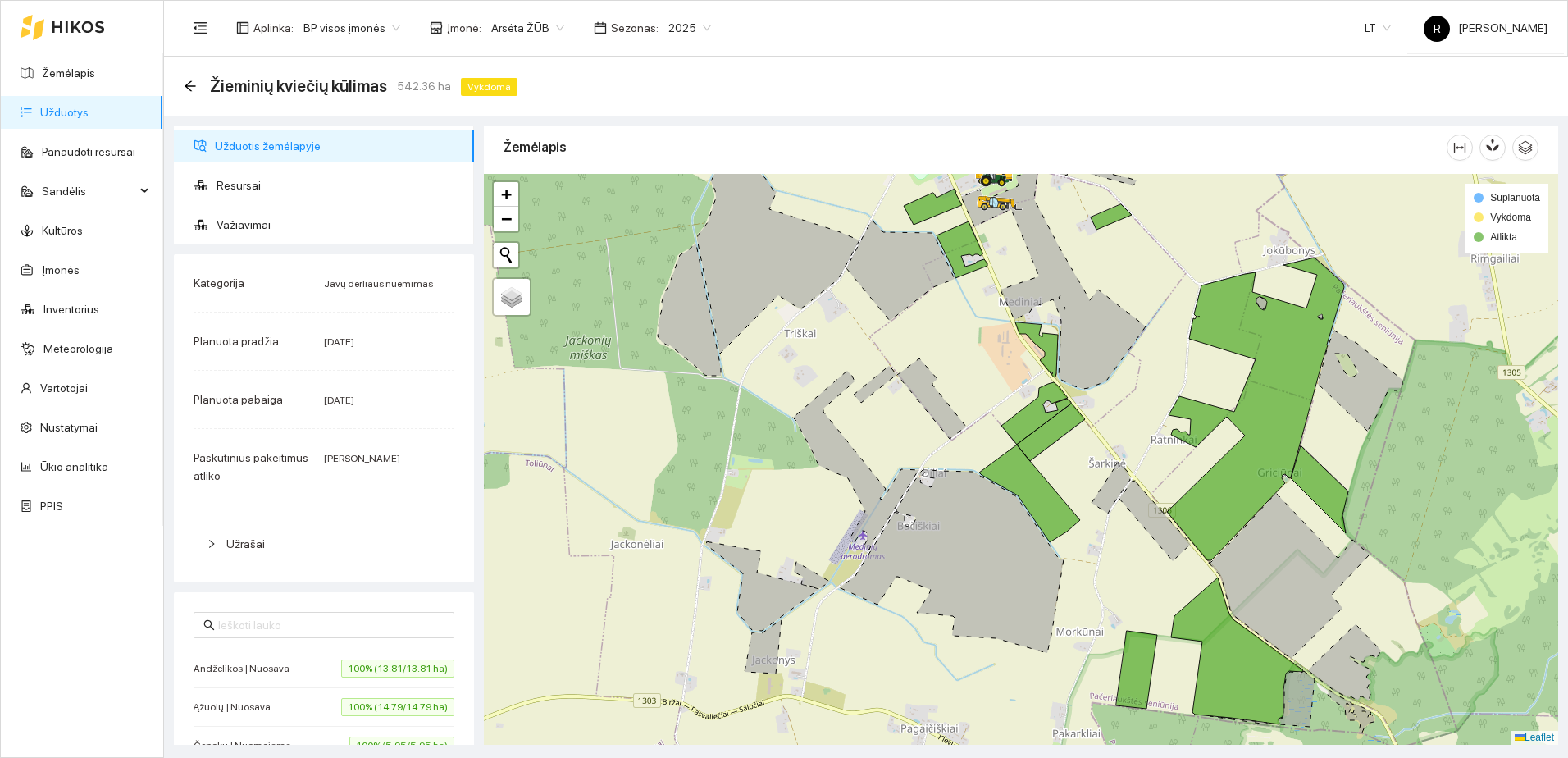
drag, startPoint x: 1000, startPoint y: 408, endPoint x: 964, endPoint y: 369, distance: 53.1
click at [964, 371] on div at bounding box center [1020, 459] width 1074 height 571
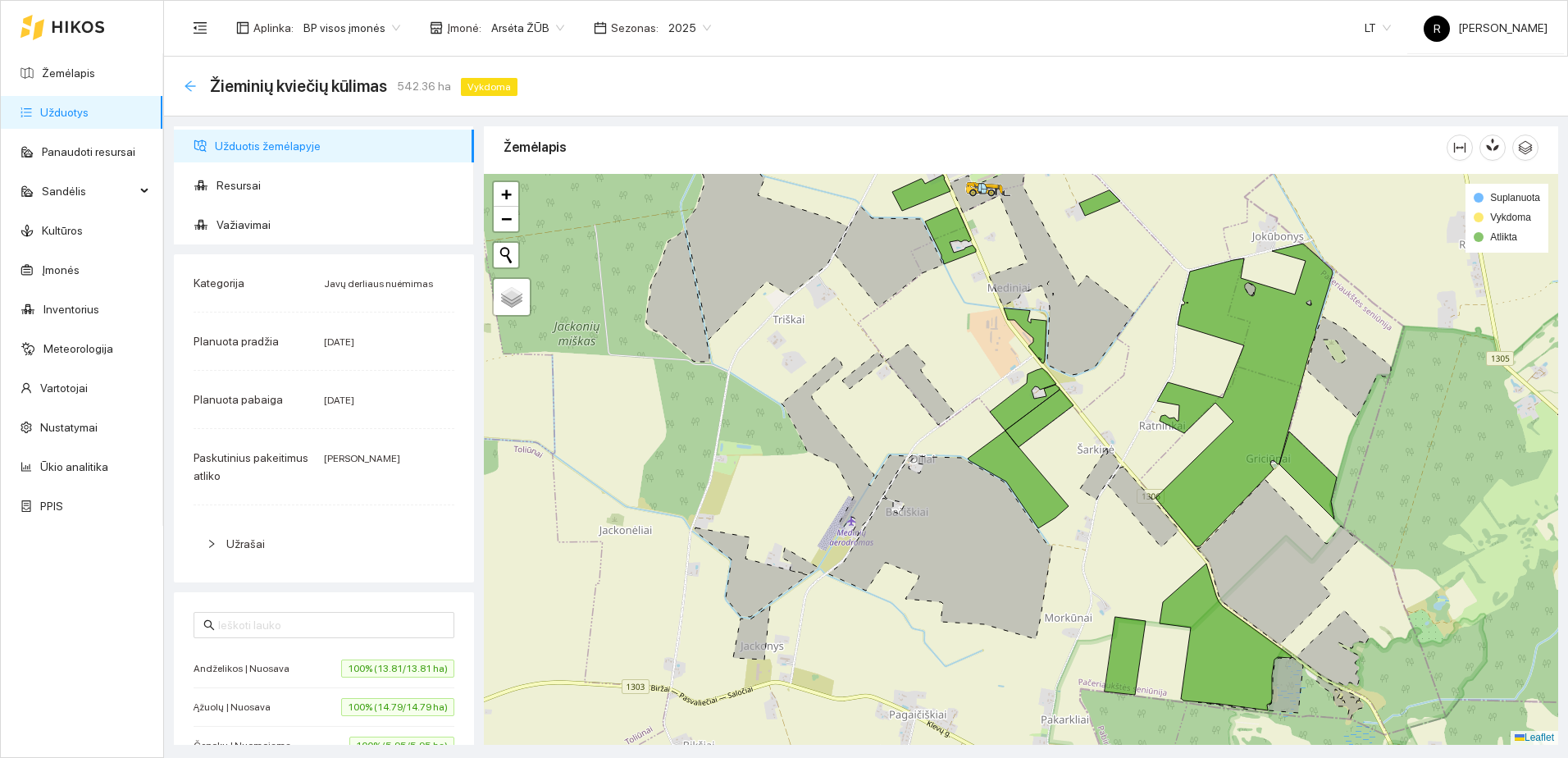
click at [190, 86] on icon "arrow-left" at bounding box center [190, 86] width 11 height 11
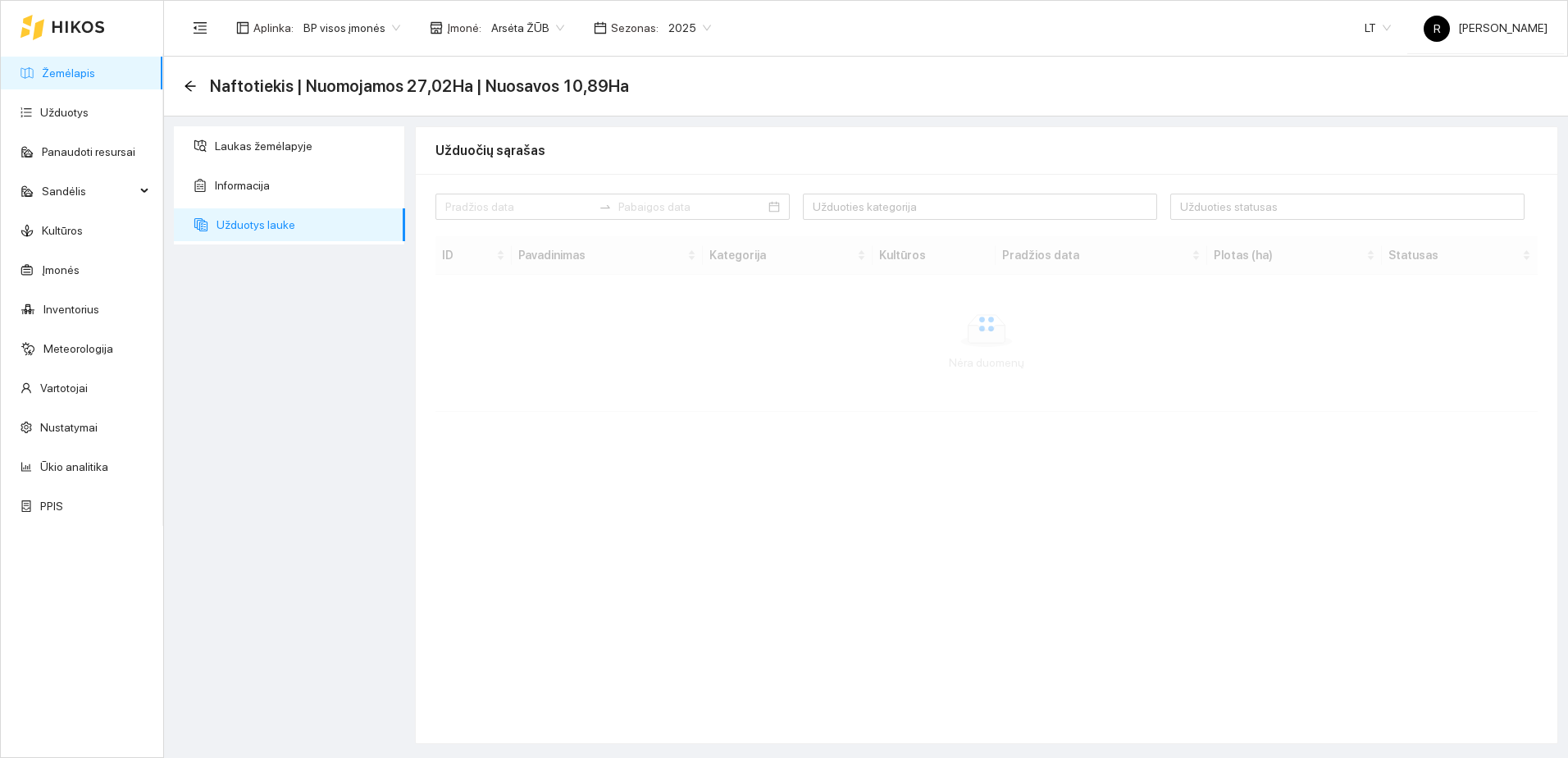
click at [56, 66] on link "Žemėlapis" at bounding box center [69, 73] width 54 height 13
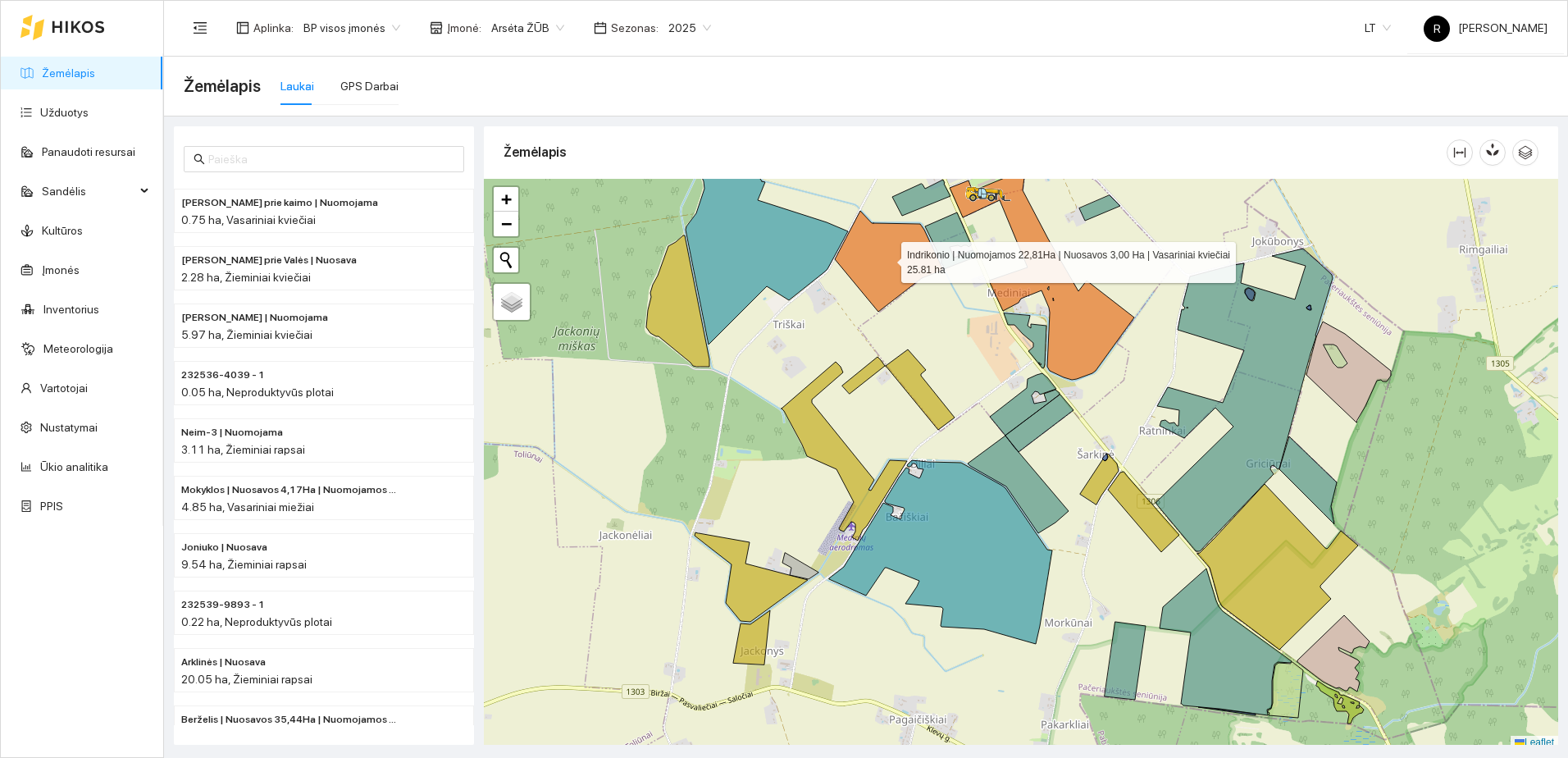
scroll to position [5, 0]
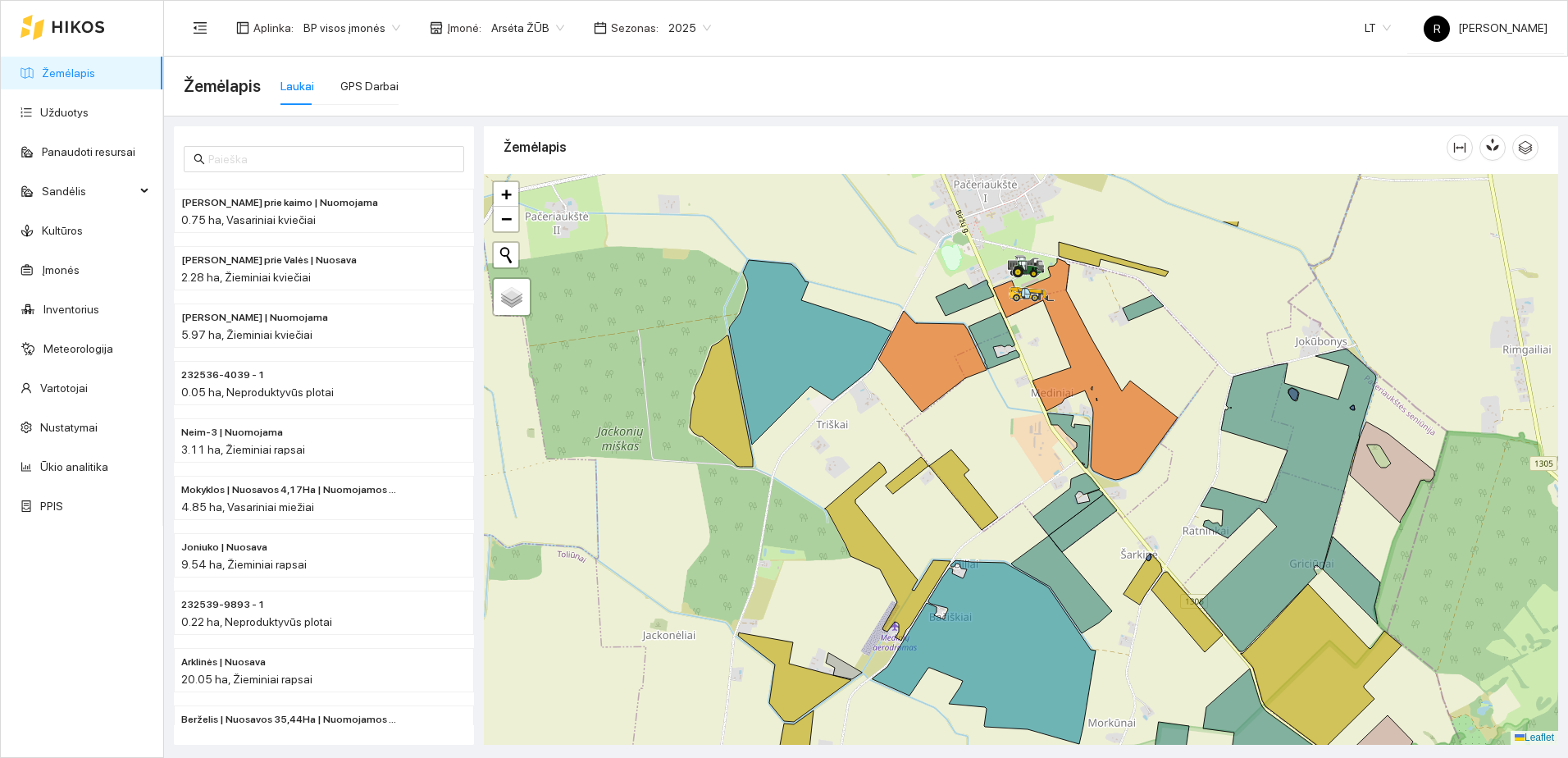
drag, startPoint x: 886, startPoint y: 278, endPoint x: 942, endPoint y: 432, distance: 163.9
click at [942, 412] on icon at bounding box center [932, 361] width 108 height 101
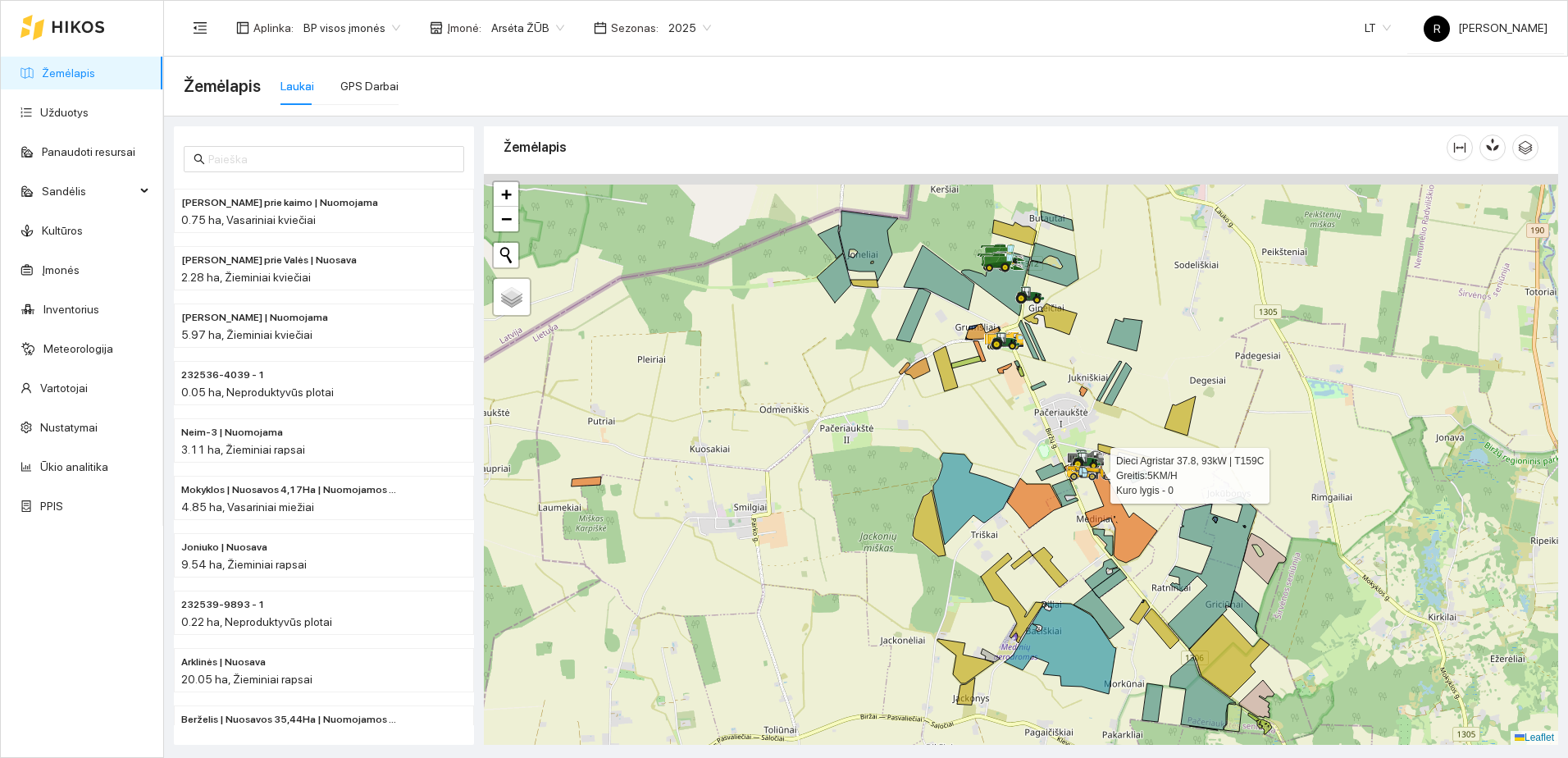
drag, startPoint x: 1079, startPoint y: 398, endPoint x: 1060, endPoint y: 505, distance: 108.7
click at [1081, 480] on icon at bounding box center [1088, 473] width 46 height 16
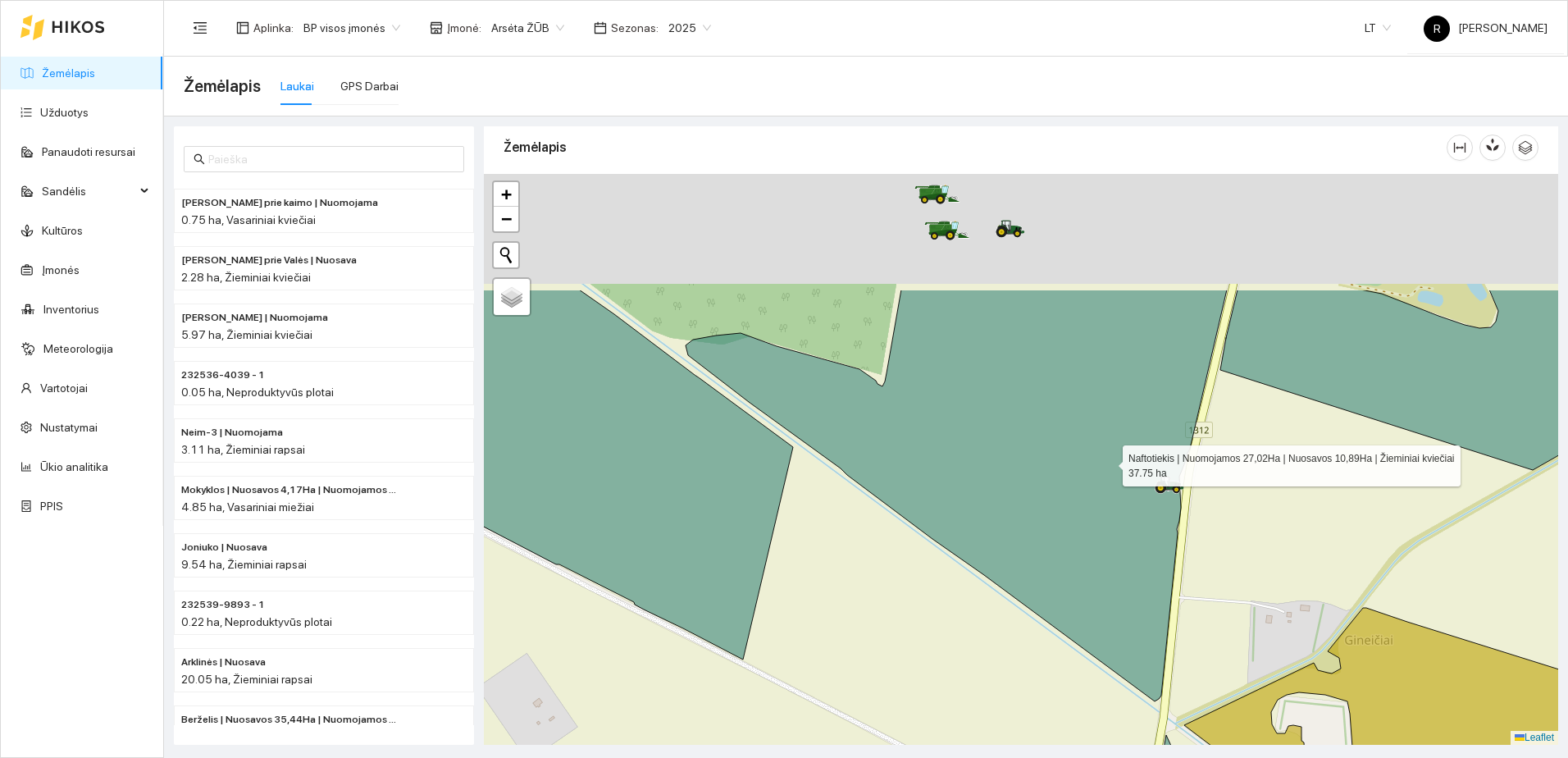
drag, startPoint x: 1113, startPoint y: 271, endPoint x: 1103, endPoint y: 564, distance: 293.2
click at [1103, 559] on icon at bounding box center [957, 495] width 542 height 412
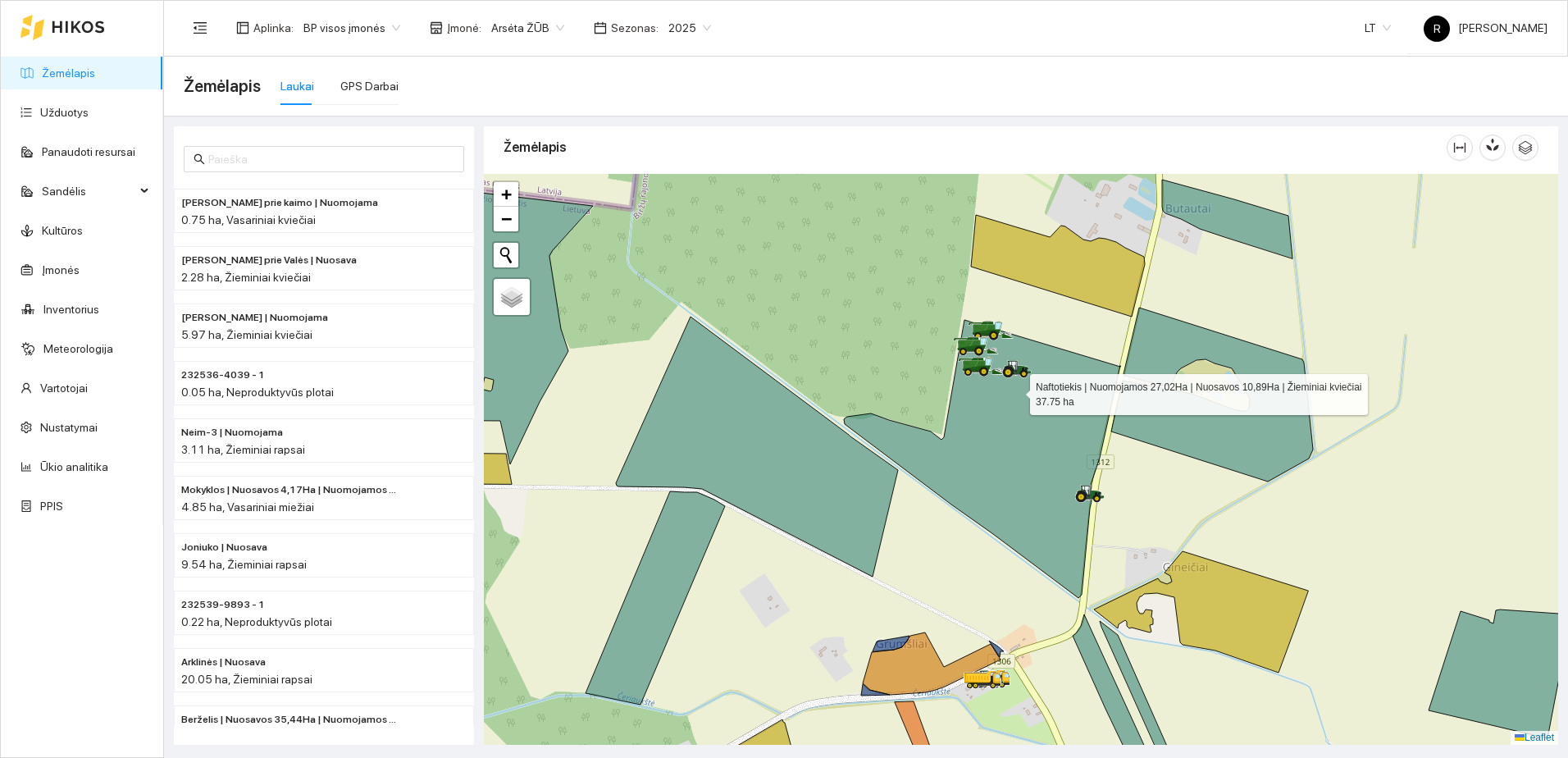
click at [1015, 391] on icon at bounding box center [982, 459] width 277 height 278
